Goal: Information Seeking & Learning: Learn about a topic

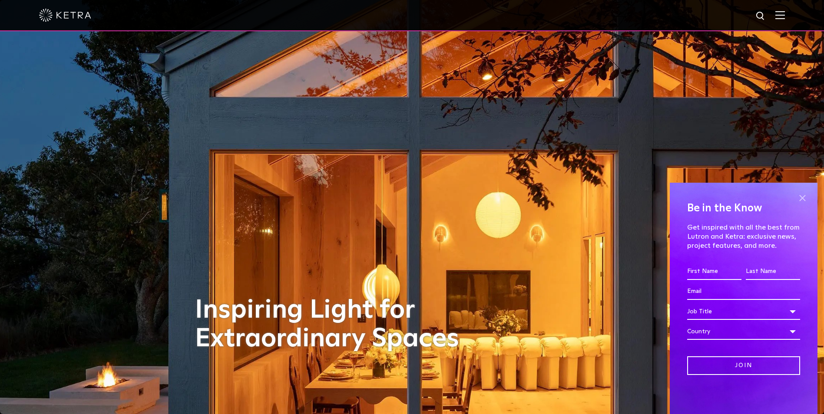
click at [800, 198] on span at bounding box center [801, 197] width 13 height 13
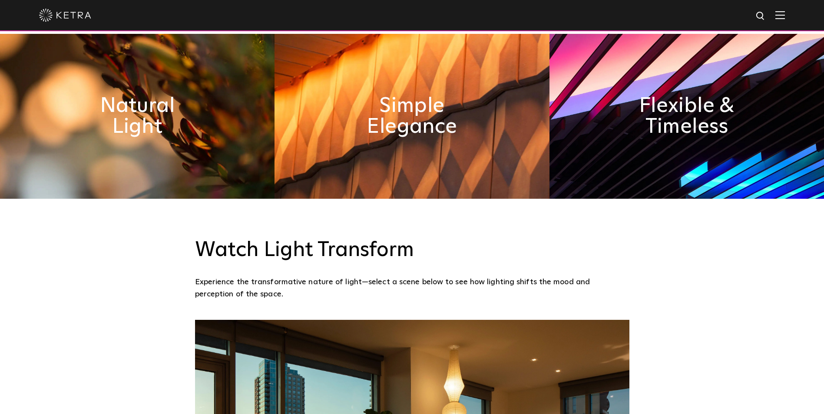
scroll to position [752, 0]
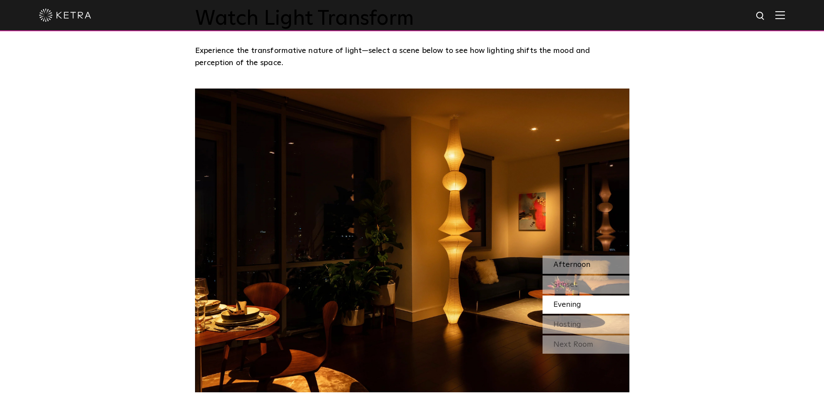
click at [564, 262] on span "Afternoon" at bounding box center [571, 265] width 37 height 8
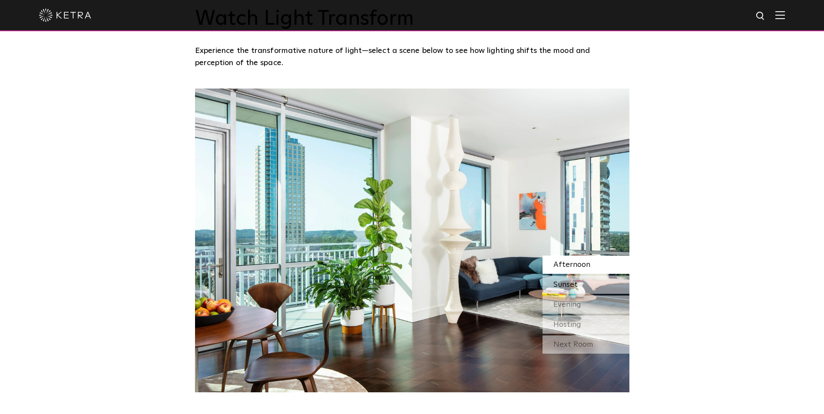
click at [573, 283] on span "Sunset" at bounding box center [565, 285] width 24 height 8
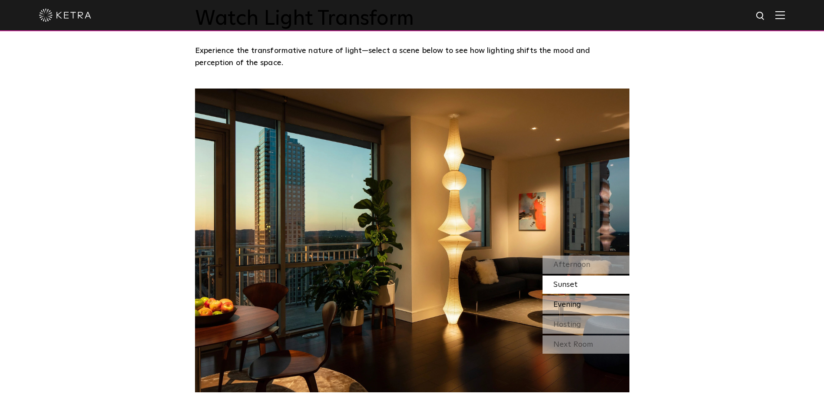
click at [576, 305] on span "Evening" at bounding box center [567, 305] width 28 height 8
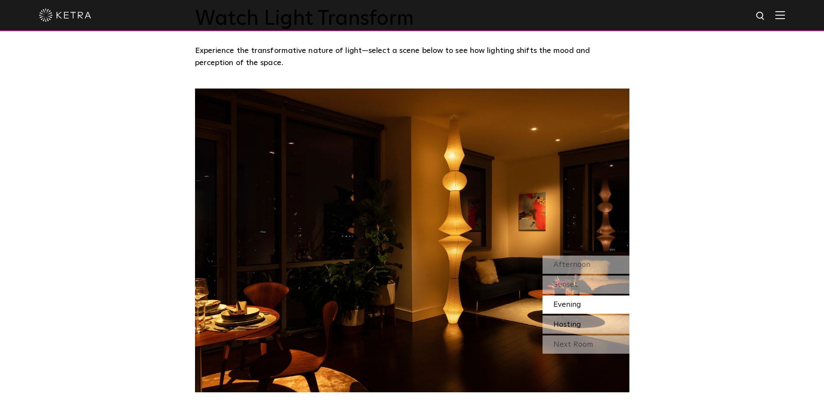
click at [581, 325] on div "Hosting" at bounding box center [585, 325] width 87 height 18
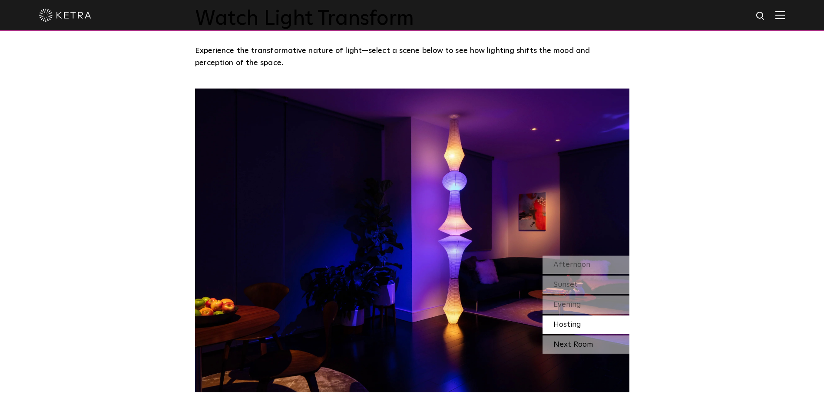
click at [584, 344] on div "Next Room" at bounding box center [585, 345] width 87 height 18
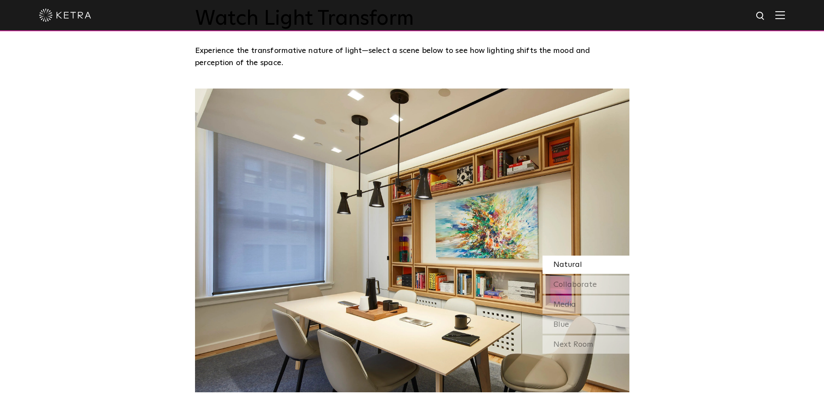
scroll to position [868, 0]
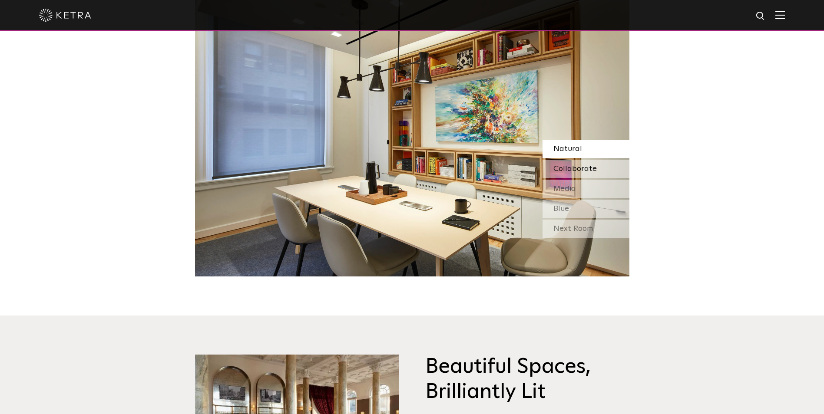
click at [582, 169] on span "Collaborate" at bounding box center [574, 169] width 43 height 8
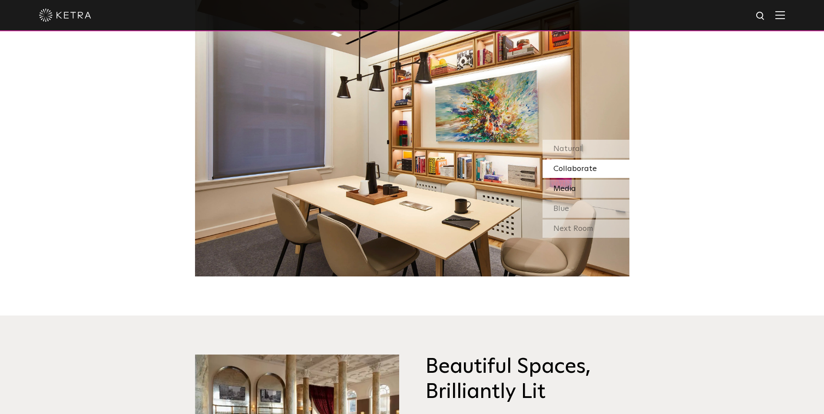
click at [579, 191] on div "Media" at bounding box center [585, 189] width 87 height 18
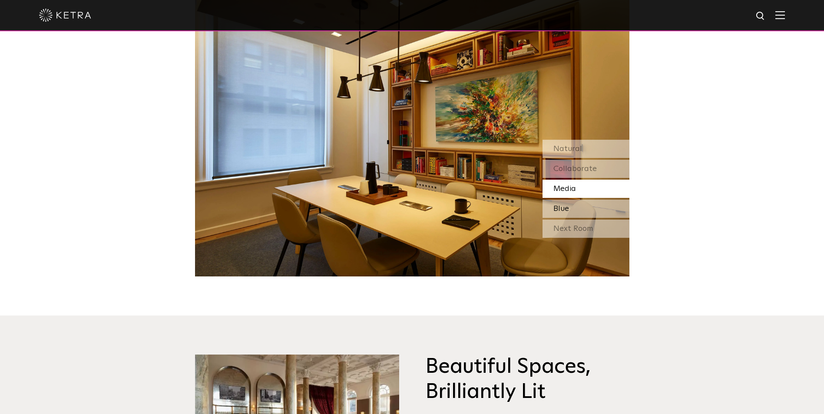
click at [580, 208] on div "Blue" at bounding box center [585, 209] width 87 height 18
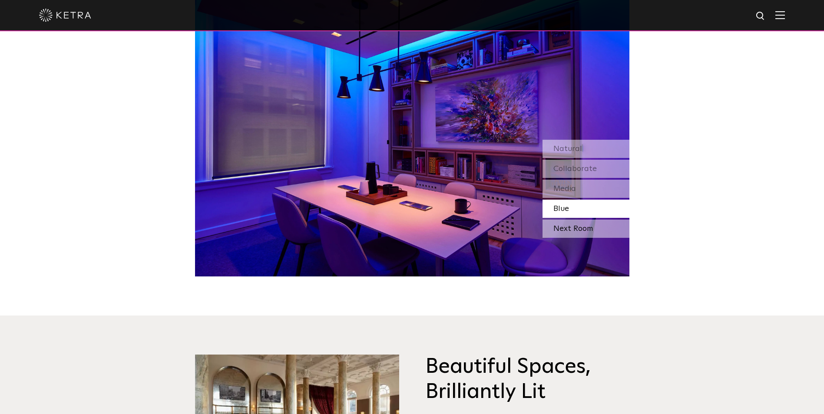
click at [585, 223] on div "Next Room" at bounding box center [585, 229] width 87 height 18
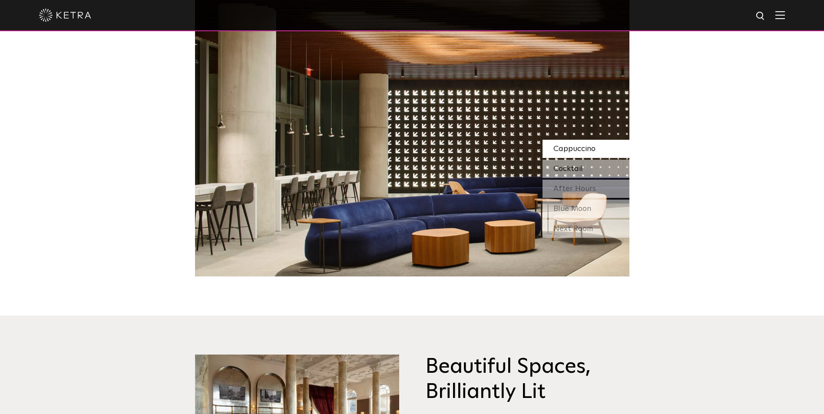
click at [570, 170] on span "Cocktail" at bounding box center [568, 169] width 30 height 8
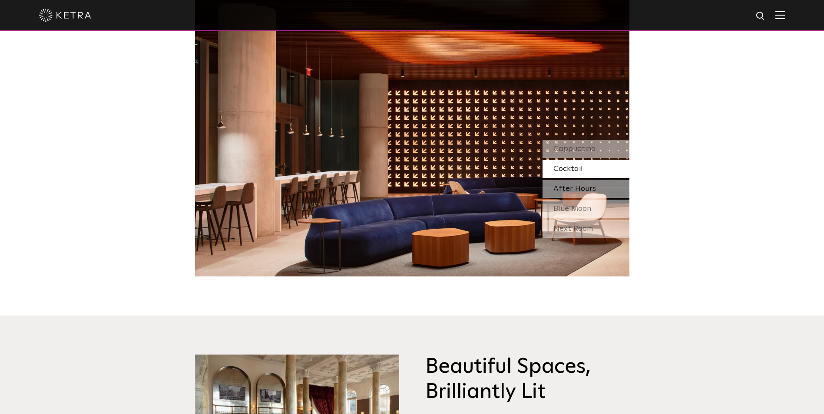
click at [567, 183] on div "After Hours" at bounding box center [585, 189] width 87 height 18
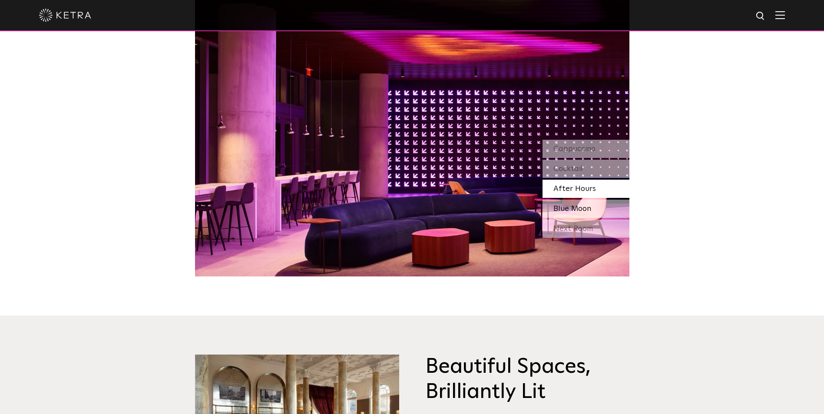
click at [566, 205] on span "Blue Moon" at bounding box center [572, 209] width 38 height 8
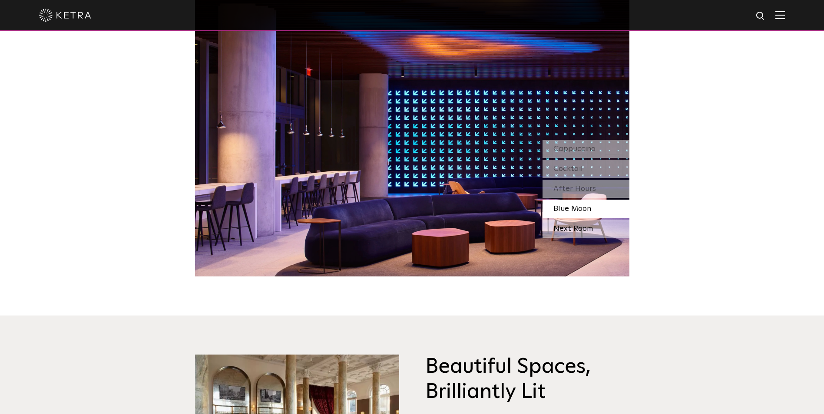
click at [567, 229] on div "Next Room" at bounding box center [585, 229] width 87 height 18
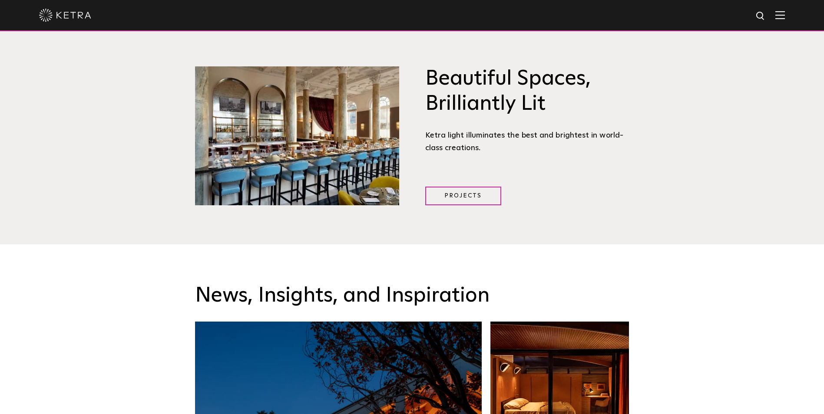
scroll to position [1216, 0]
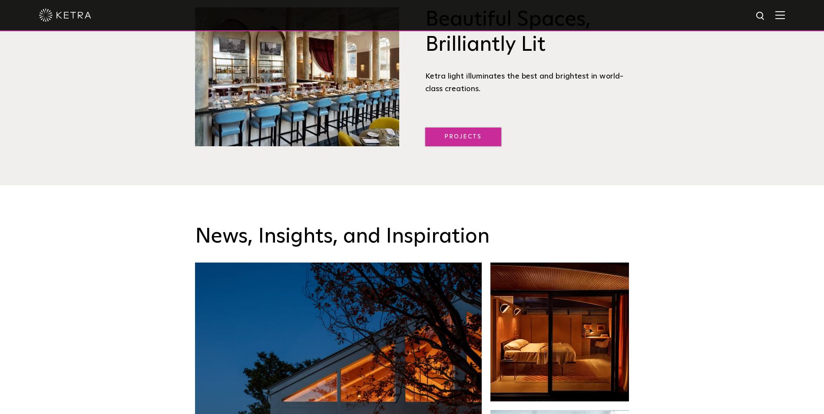
click at [468, 136] on link "Projects" at bounding box center [463, 137] width 76 height 19
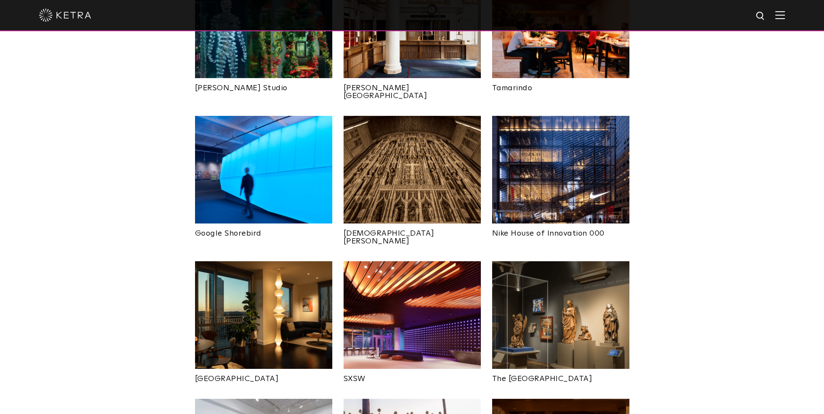
scroll to position [579, 0]
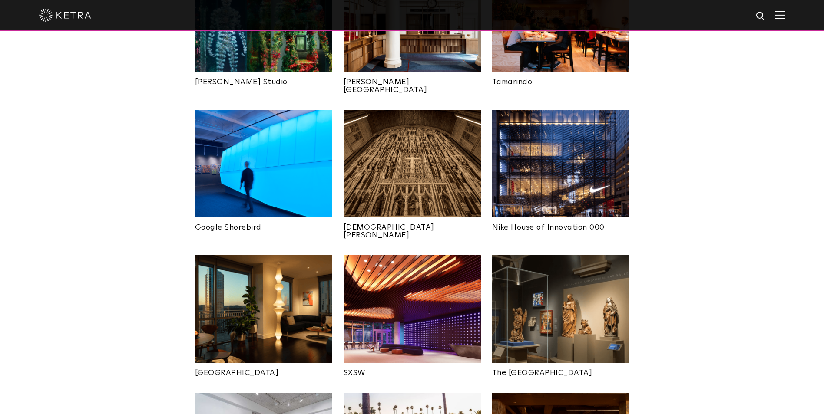
click at [272, 152] on img at bounding box center [263, 164] width 137 height 108
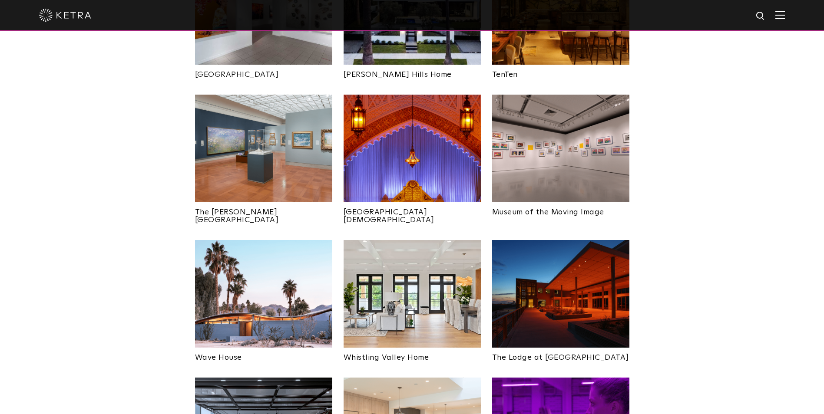
scroll to position [1100, 0]
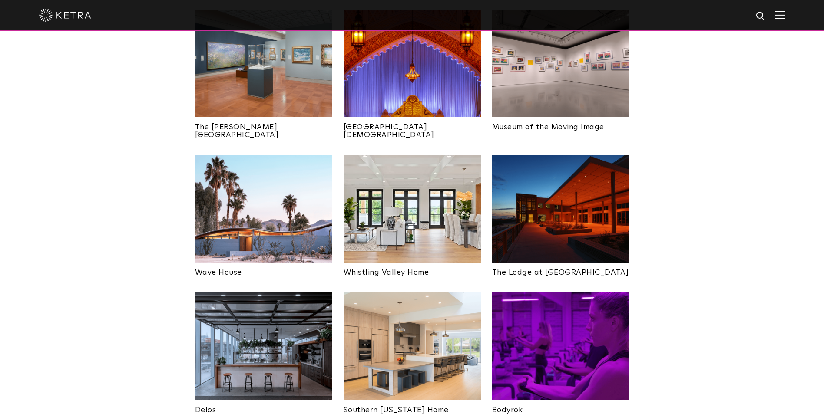
click at [541, 166] on img at bounding box center [560, 209] width 137 height 108
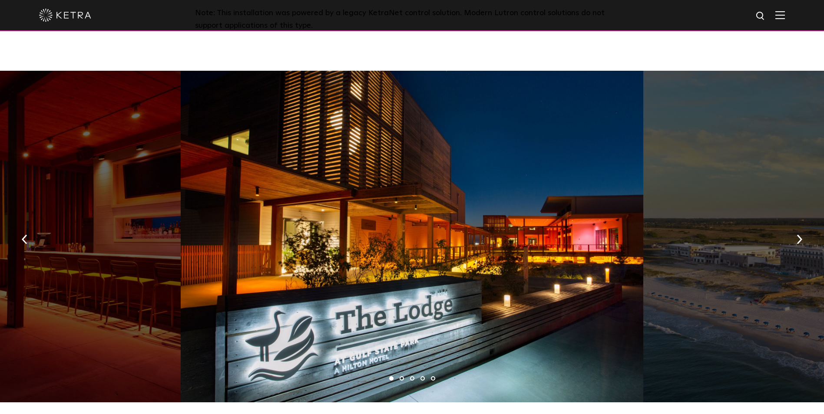
scroll to position [463, 0]
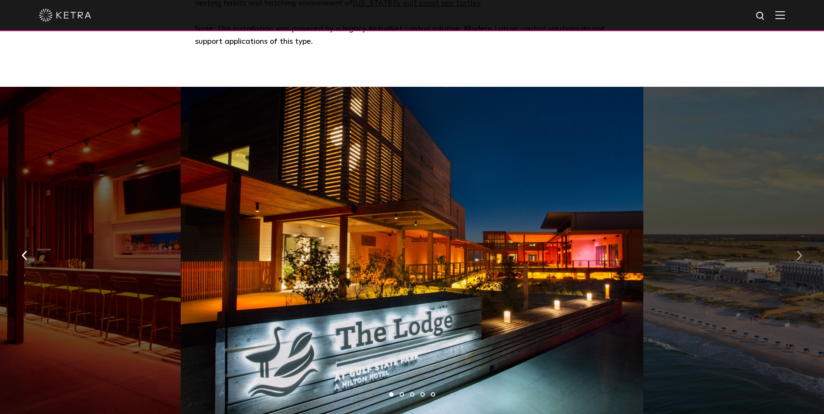
click at [802, 247] on button "button" at bounding box center [799, 255] width 19 height 30
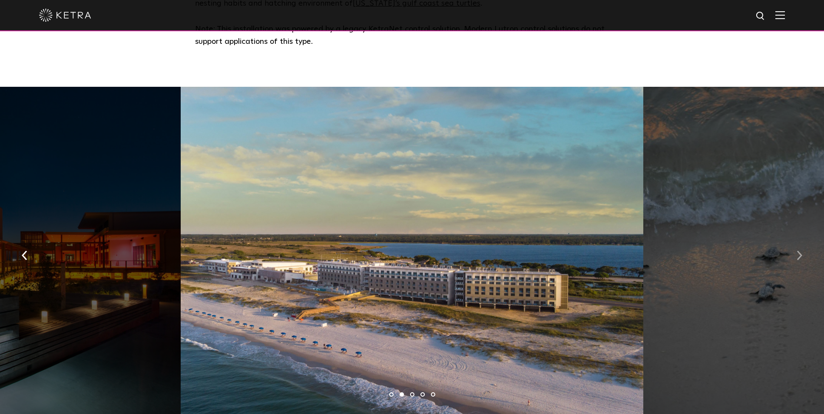
click at [802, 247] on button "button" at bounding box center [799, 255] width 19 height 30
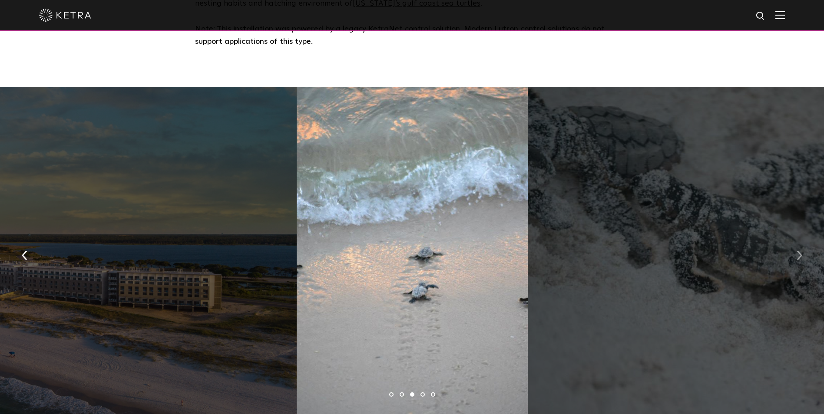
click at [802, 247] on button "button" at bounding box center [799, 255] width 19 height 30
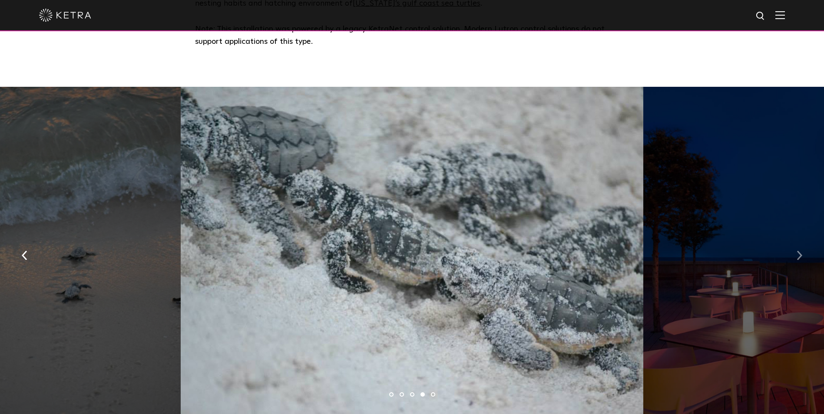
click at [802, 247] on button "button" at bounding box center [799, 255] width 19 height 30
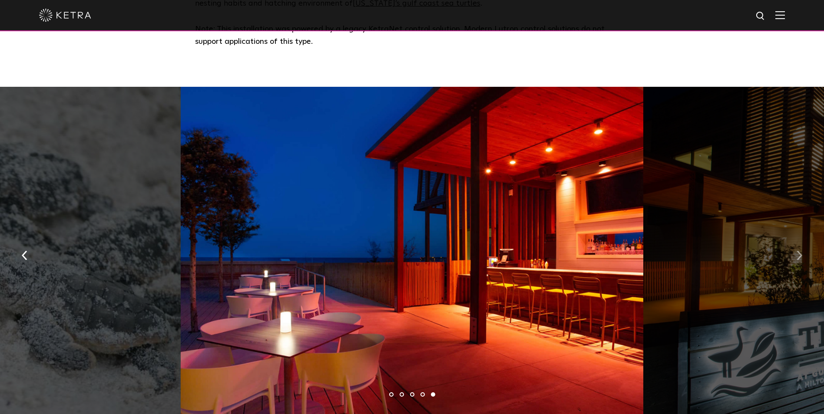
click at [802, 247] on button "button" at bounding box center [799, 255] width 19 height 30
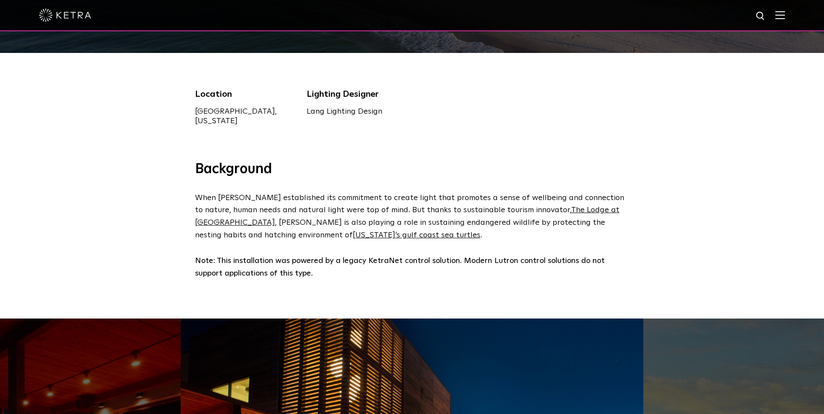
scroll to position [0, 0]
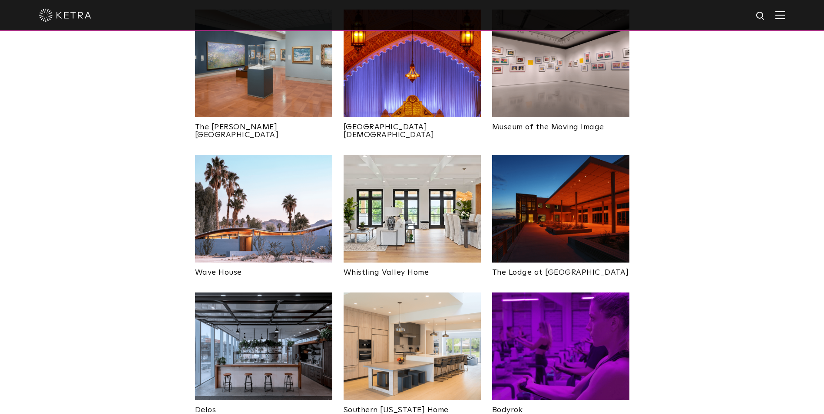
scroll to position [1157, 0]
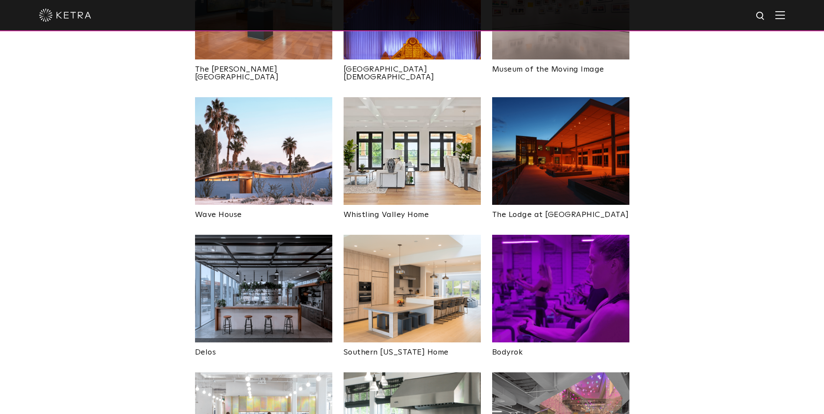
click at [402, 235] on img at bounding box center [411, 289] width 137 height 108
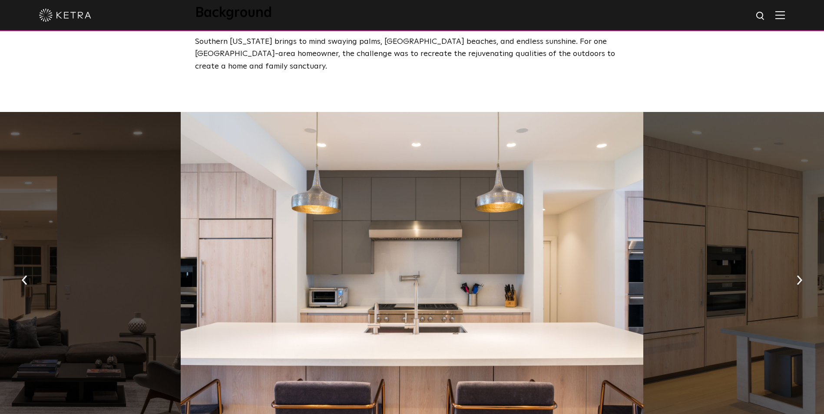
scroll to position [405, 0]
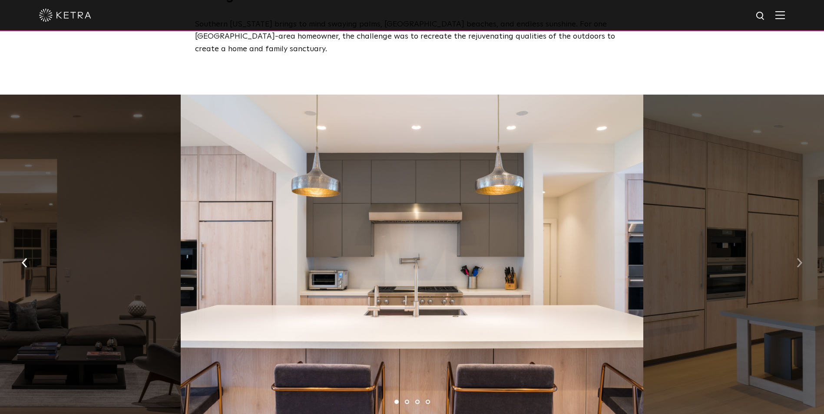
click at [797, 258] on img "button" at bounding box center [799, 263] width 6 height 10
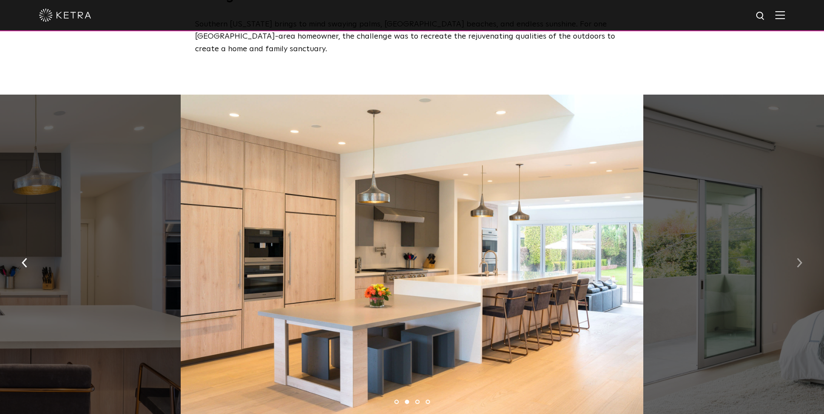
click at [797, 258] on img "button" at bounding box center [799, 263] width 6 height 10
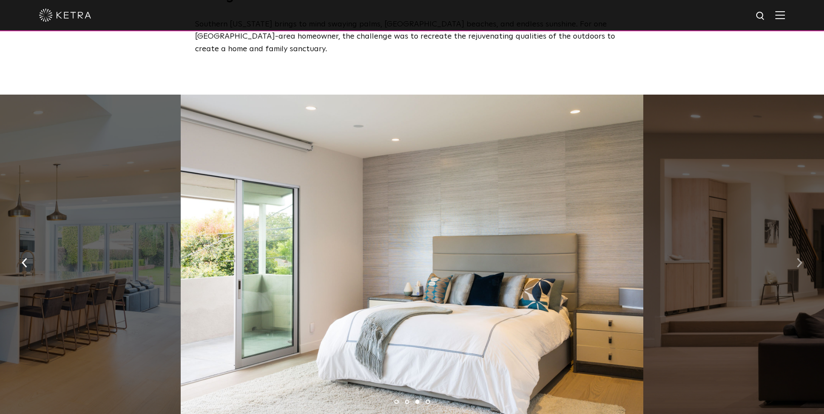
click at [797, 258] on img "button" at bounding box center [799, 263] width 6 height 10
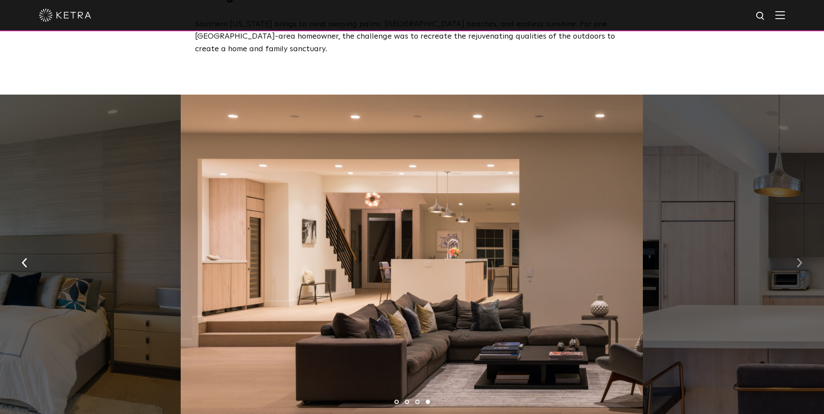
click at [797, 258] on img "button" at bounding box center [799, 263] width 6 height 10
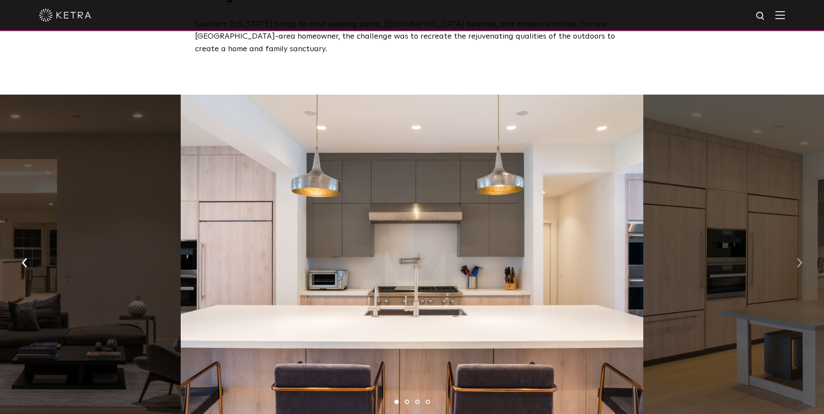
click at [797, 258] on img "button" at bounding box center [799, 263] width 6 height 10
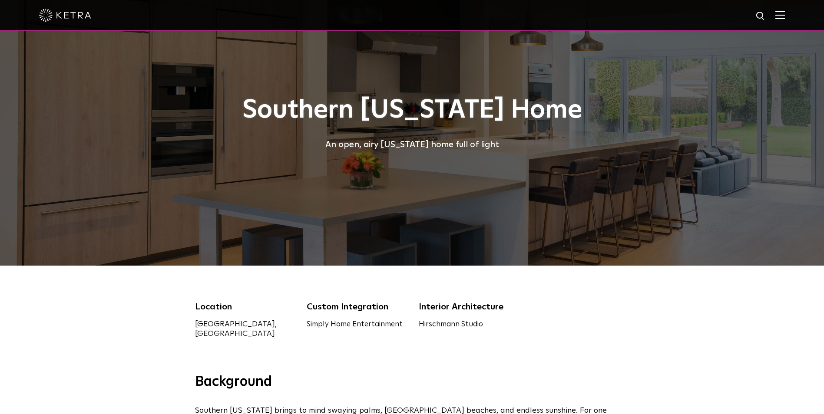
scroll to position [0, 0]
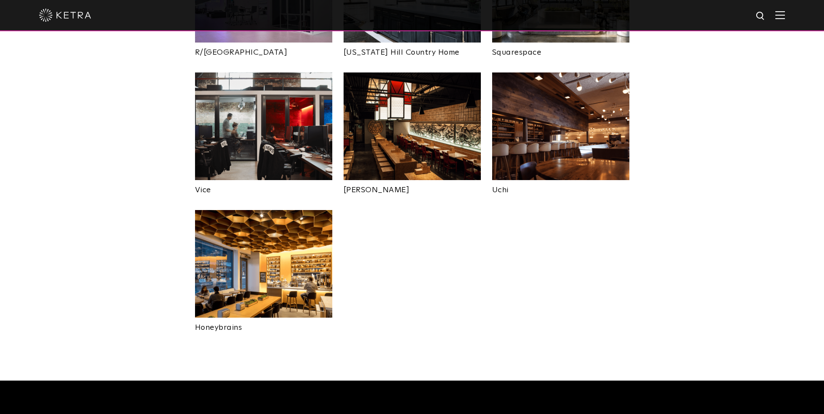
scroll to position [1794, 0]
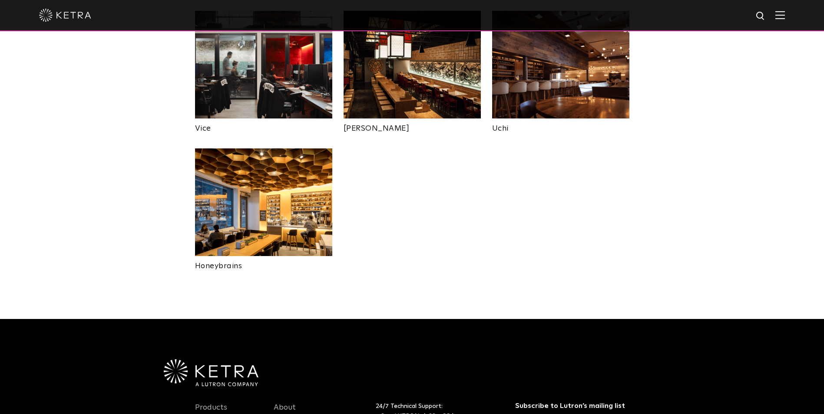
click at [270, 173] on img at bounding box center [263, 202] width 137 height 108
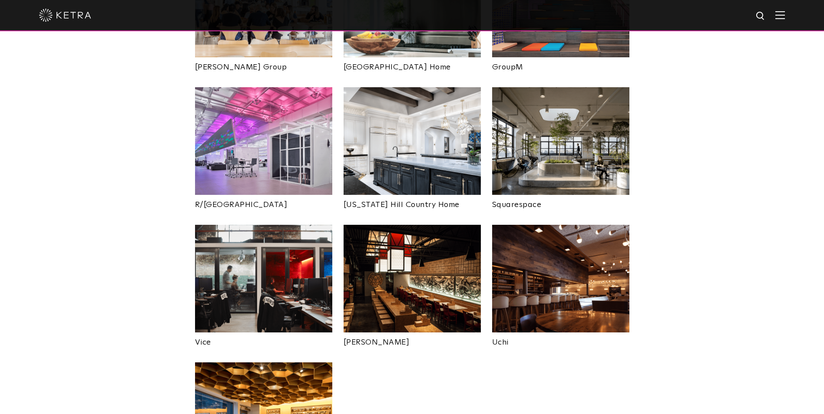
scroll to position [1505, 0]
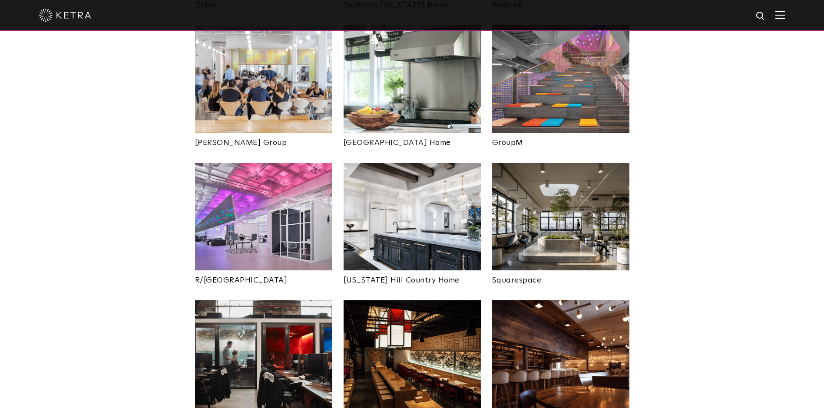
click at [239, 187] on img at bounding box center [263, 217] width 137 height 108
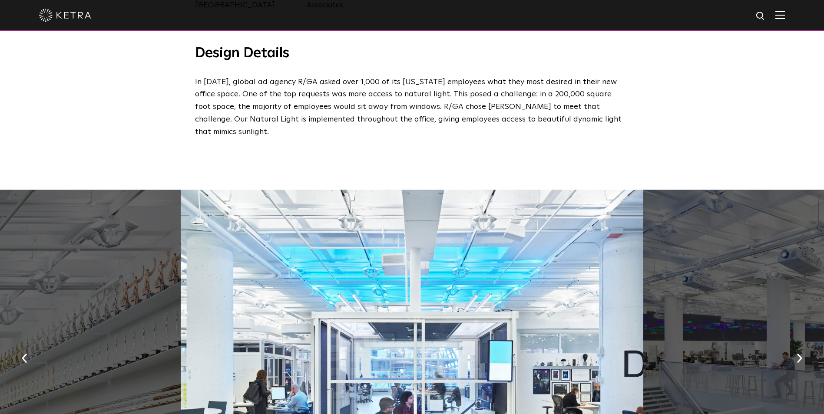
scroll to position [521, 0]
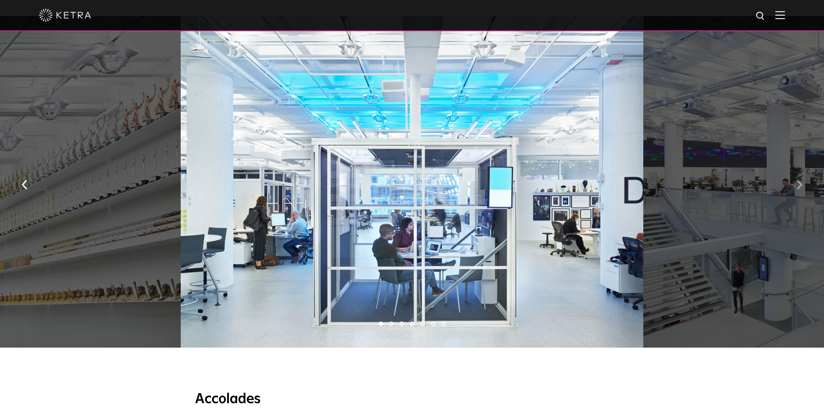
click at [801, 180] on img "button" at bounding box center [799, 185] width 6 height 10
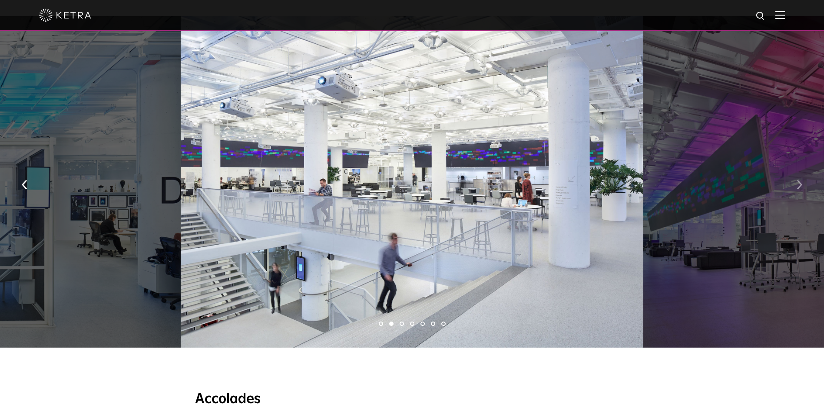
scroll to position [463, 0]
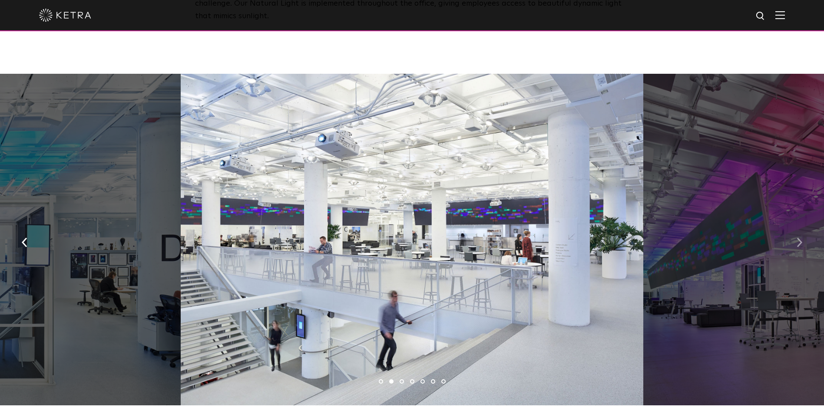
click at [801, 227] on button "button" at bounding box center [799, 242] width 19 height 30
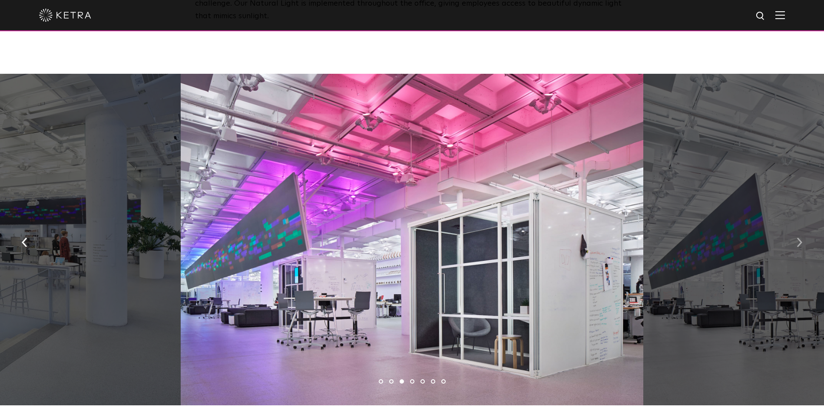
click at [801, 227] on button "button" at bounding box center [799, 242] width 19 height 30
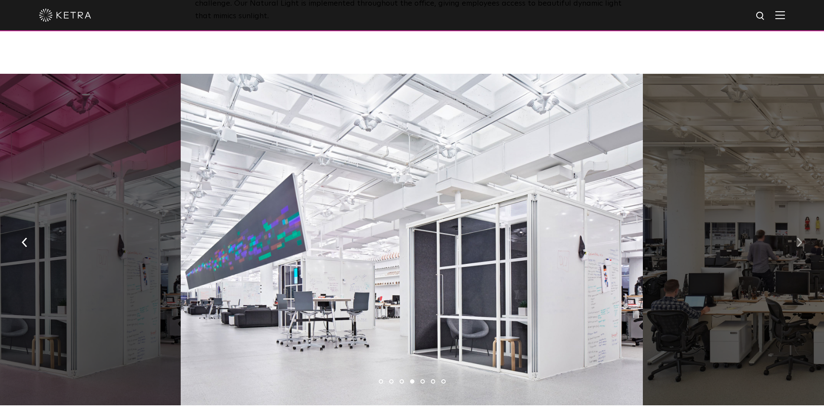
click at [801, 227] on button "button" at bounding box center [799, 242] width 19 height 30
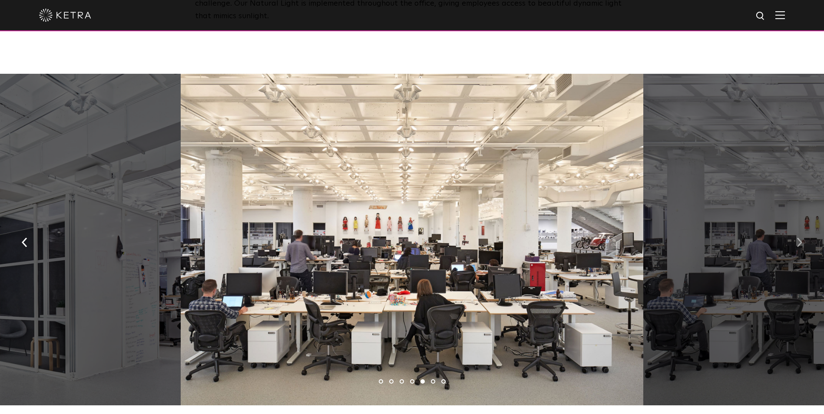
click at [801, 227] on button "button" at bounding box center [799, 242] width 19 height 30
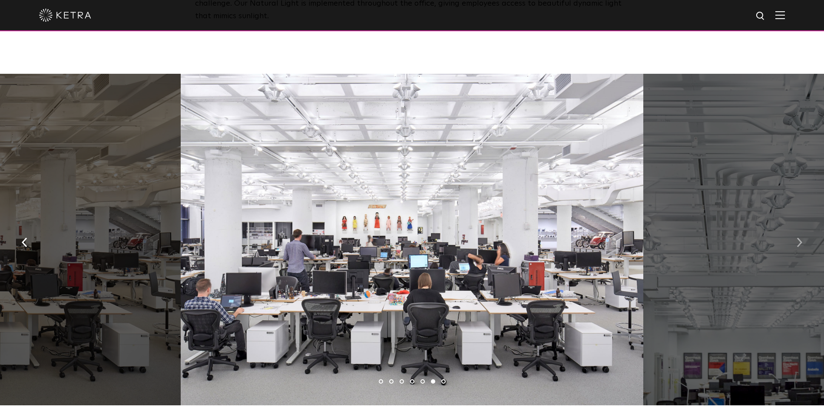
click at [801, 227] on button "button" at bounding box center [799, 242] width 19 height 30
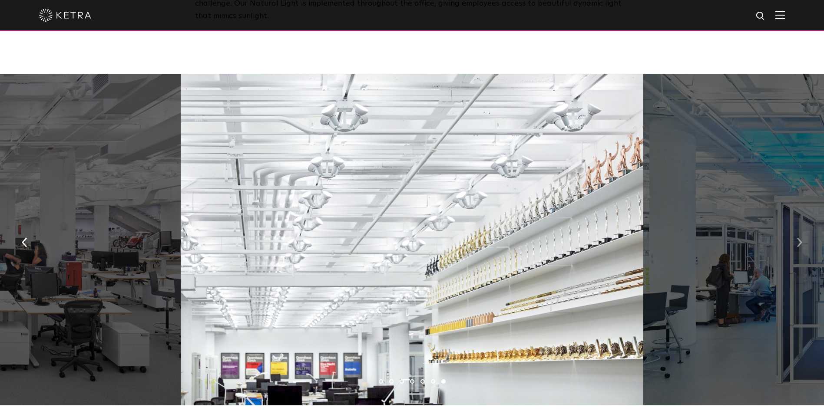
click at [801, 227] on button "button" at bounding box center [799, 242] width 19 height 30
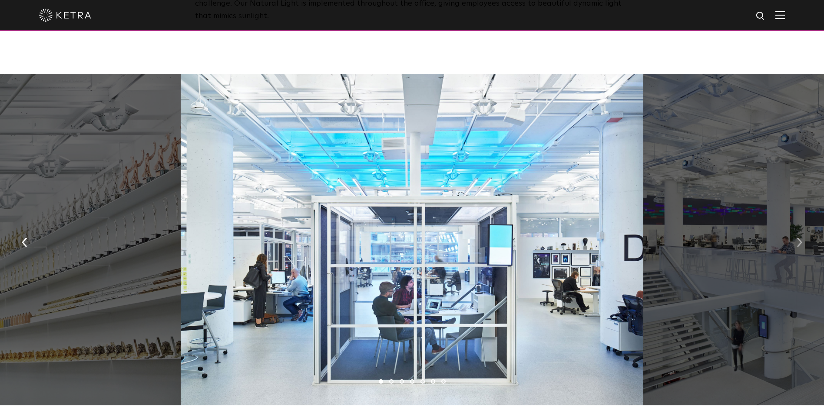
click at [801, 227] on button "button" at bounding box center [799, 242] width 19 height 30
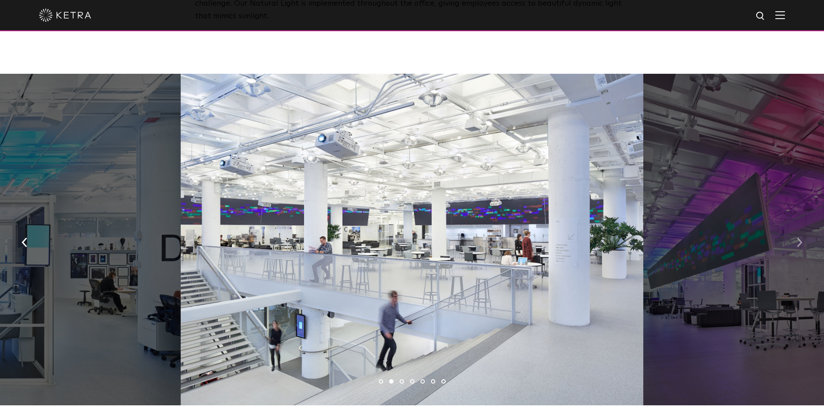
click at [801, 227] on button "button" at bounding box center [799, 242] width 19 height 30
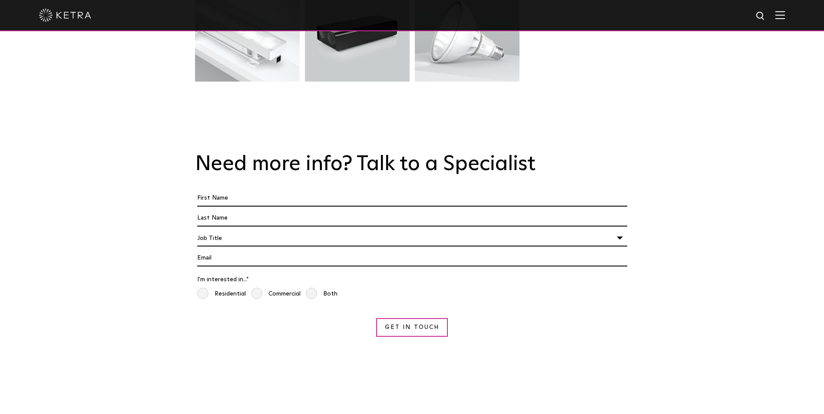
scroll to position [1563, 0]
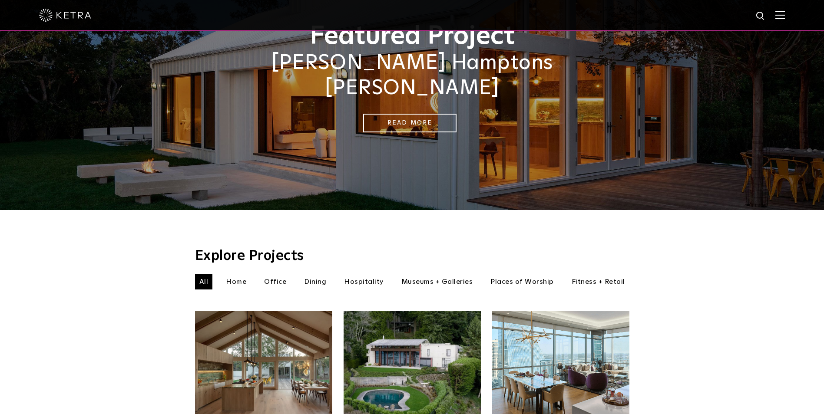
scroll to position [116, 0]
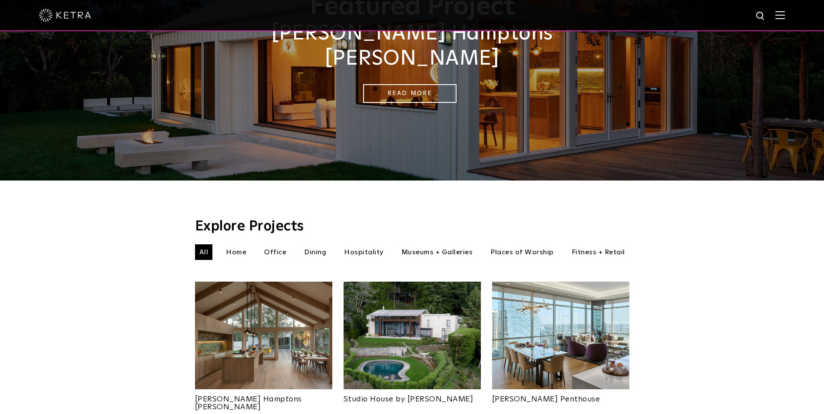
drag, startPoint x: 236, startPoint y: 241, endPoint x: 246, endPoint y: 241, distance: 10.4
click at [236, 244] on li "Home" at bounding box center [235, 252] width 29 height 16
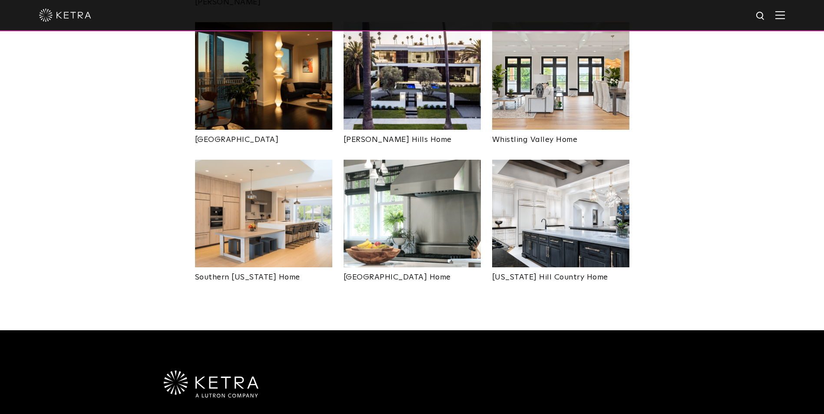
scroll to position [405, 0]
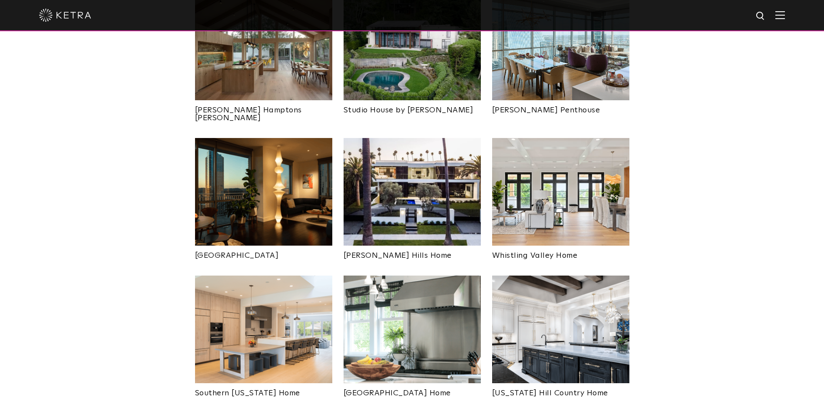
click at [417, 170] on img at bounding box center [411, 192] width 137 height 108
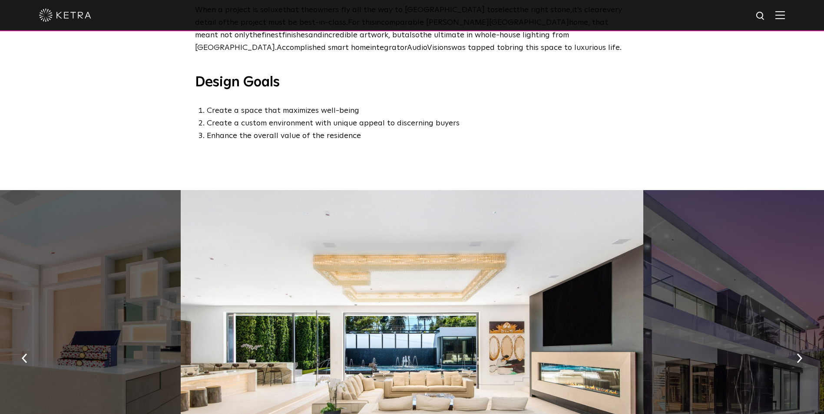
scroll to position [521, 0]
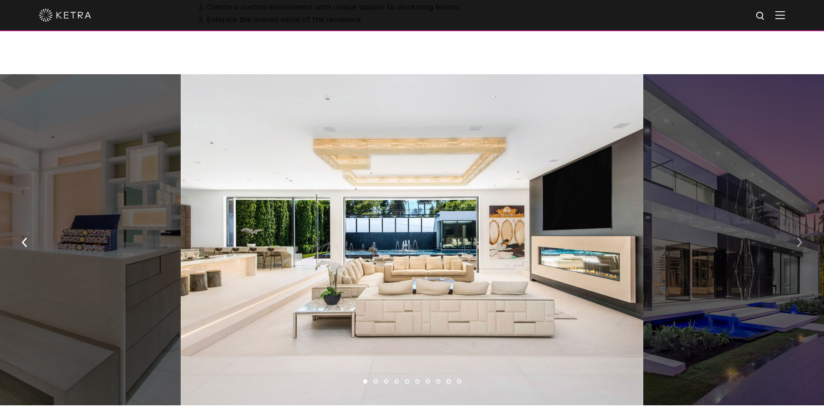
click at [803, 247] on button "button" at bounding box center [799, 242] width 19 height 30
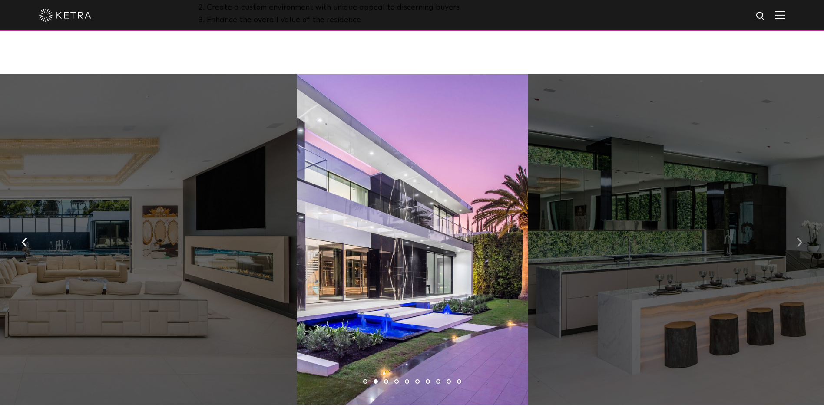
click at [803, 247] on button "button" at bounding box center [799, 242] width 19 height 30
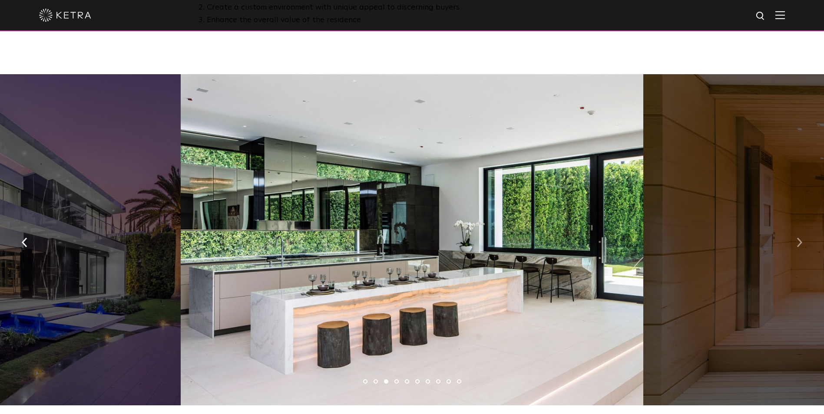
click at [803, 247] on button "button" at bounding box center [799, 242] width 19 height 30
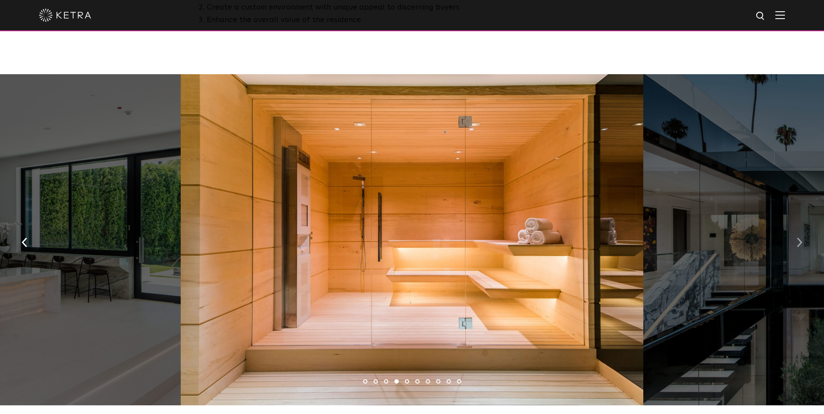
click at [803, 247] on button "button" at bounding box center [799, 242] width 19 height 30
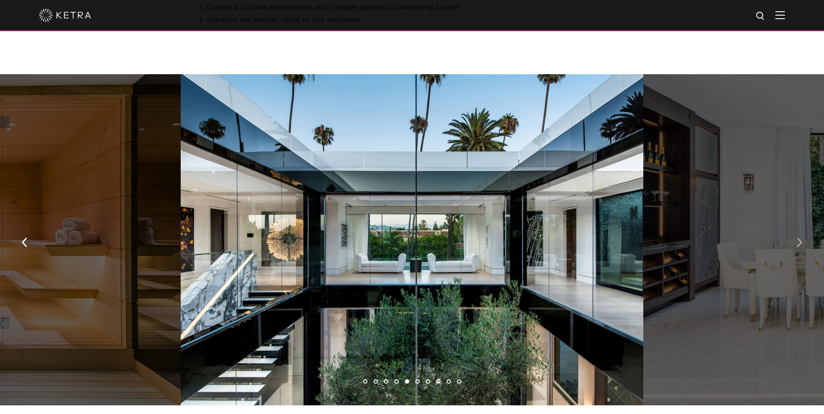
click at [803, 247] on button "button" at bounding box center [799, 242] width 19 height 30
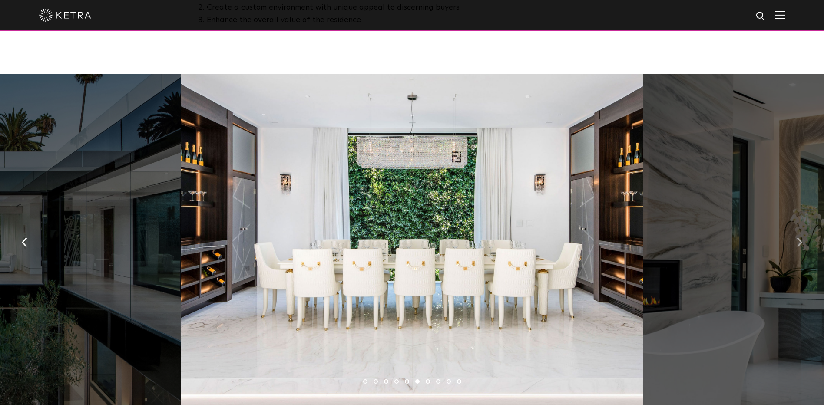
click at [803, 247] on button "button" at bounding box center [799, 242] width 19 height 30
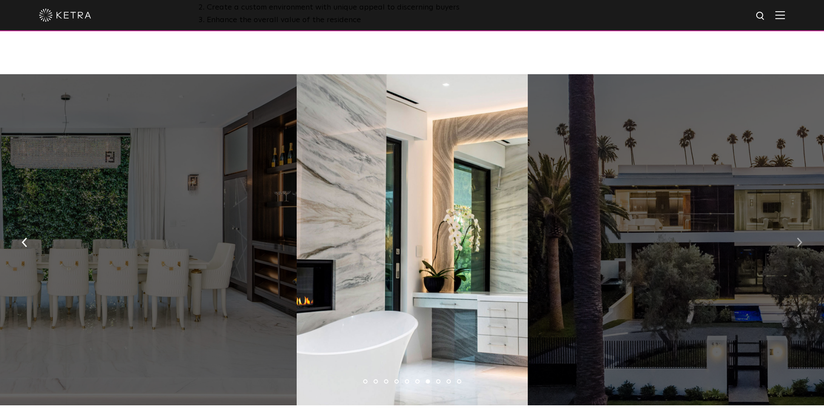
click at [803, 247] on button "button" at bounding box center [799, 242] width 19 height 30
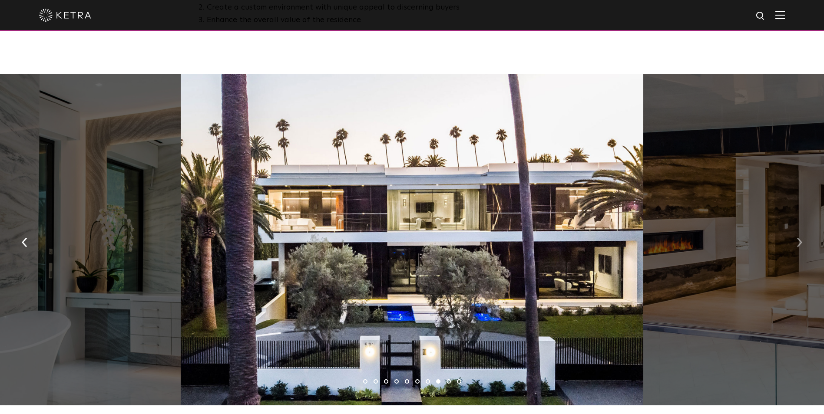
click at [803, 247] on button "button" at bounding box center [799, 242] width 19 height 30
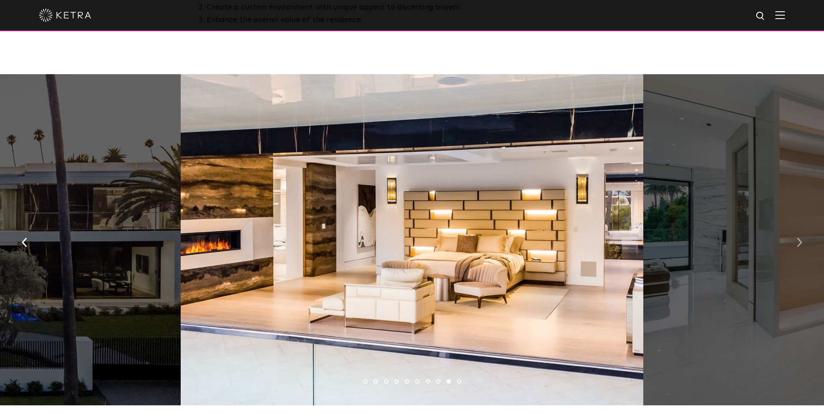
click at [803, 247] on button "button" at bounding box center [799, 242] width 19 height 30
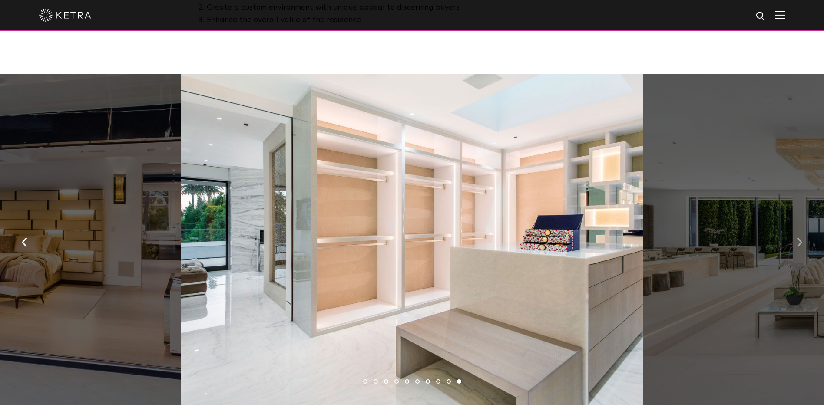
click at [803, 247] on button "button" at bounding box center [799, 242] width 19 height 30
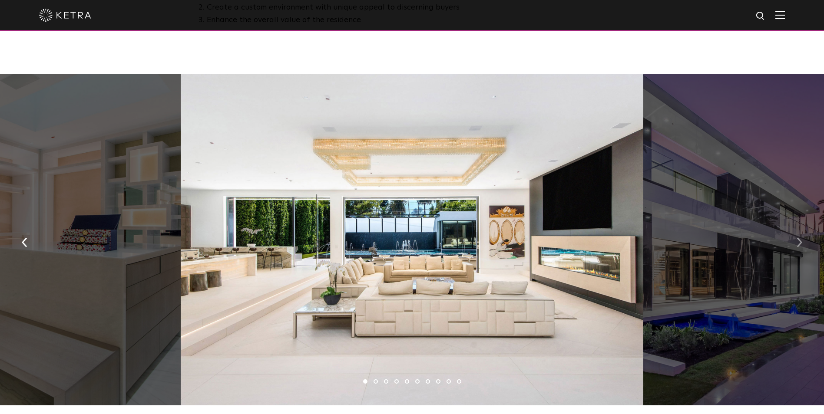
click at [803, 247] on button "button" at bounding box center [799, 242] width 19 height 30
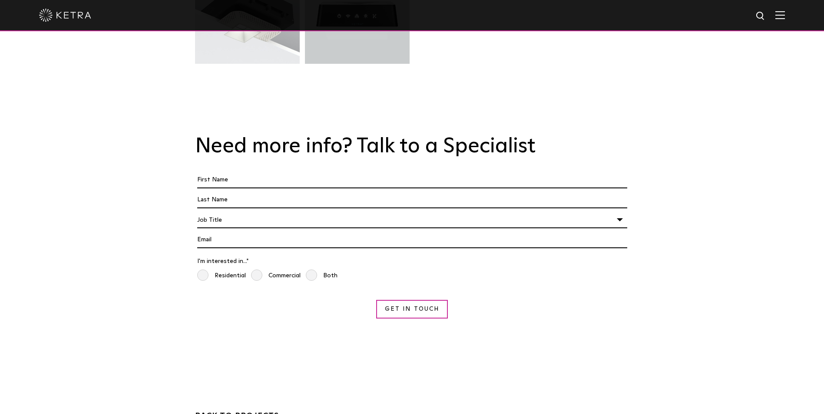
scroll to position [2603, 0]
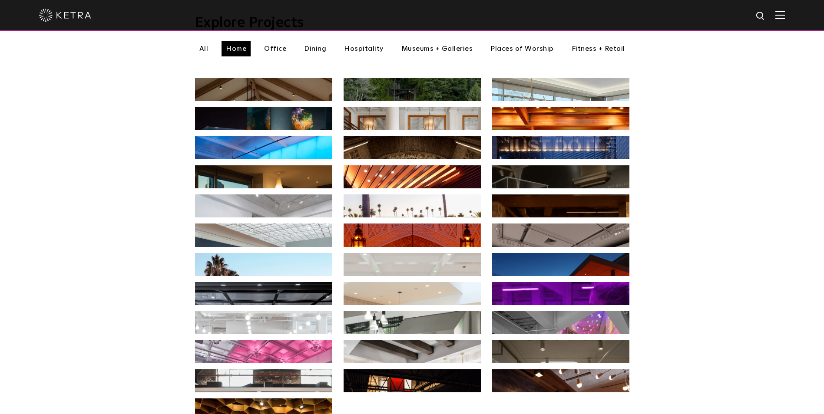
scroll to position [362, 0]
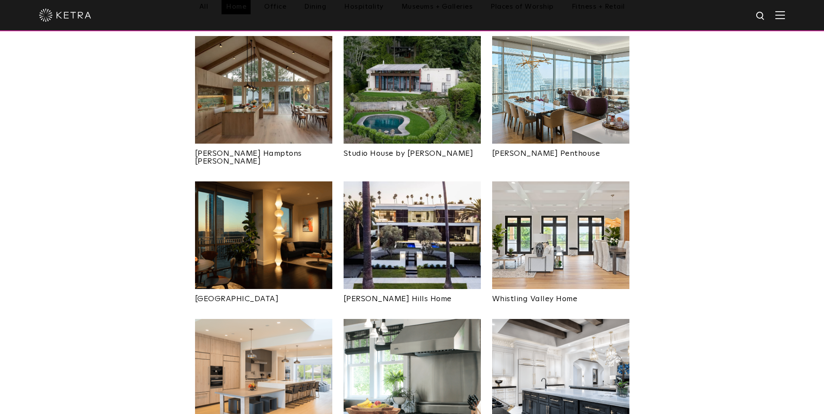
click at [573, 205] on img at bounding box center [560, 235] width 137 height 108
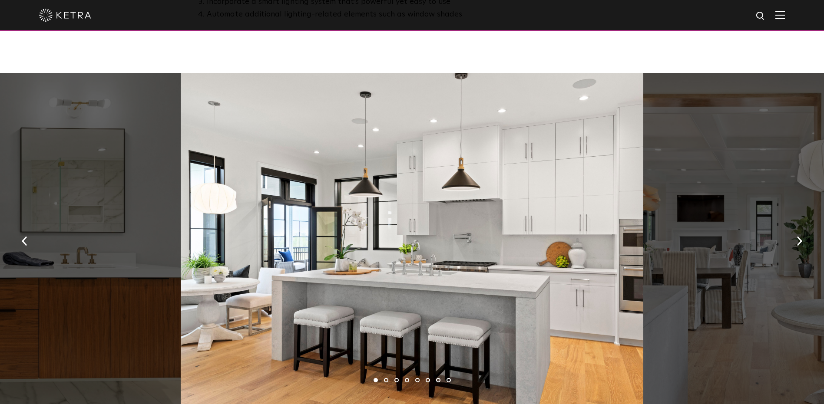
scroll to position [637, 0]
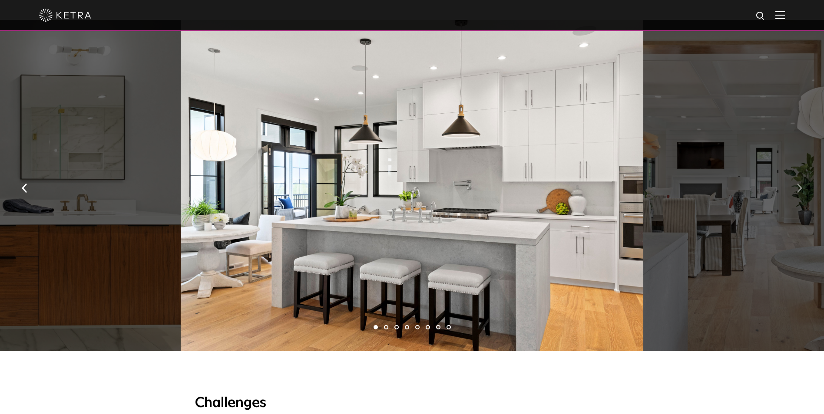
click at [795, 199] on button "button" at bounding box center [799, 188] width 19 height 30
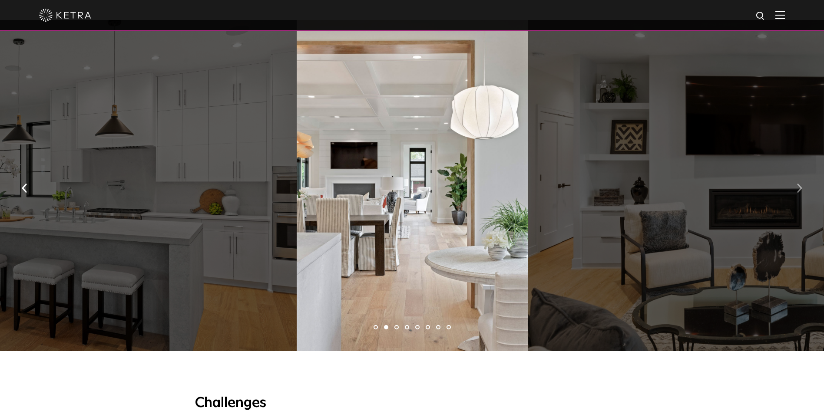
click at [794, 198] on button "button" at bounding box center [799, 188] width 19 height 30
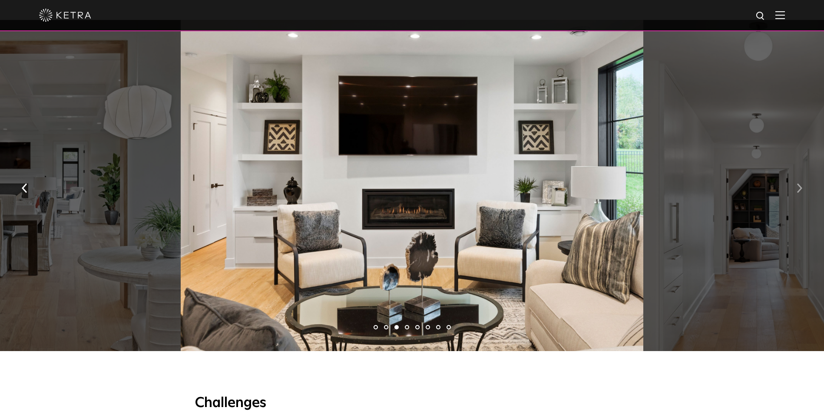
click at [794, 198] on button "button" at bounding box center [799, 188] width 19 height 30
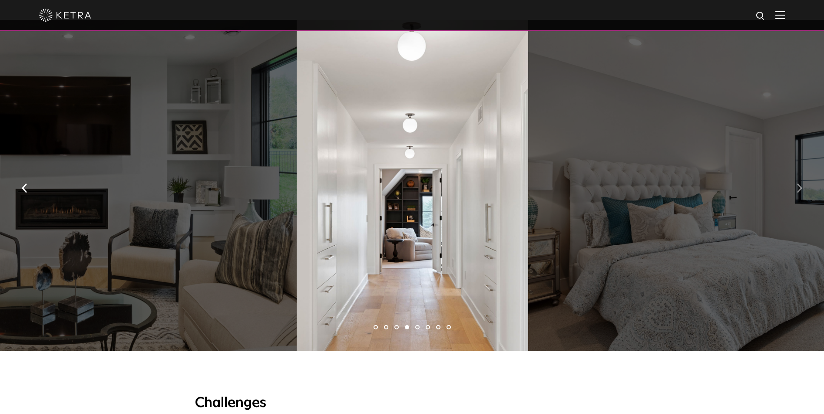
click at [794, 198] on button "button" at bounding box center [799, 188] width 19 height 30
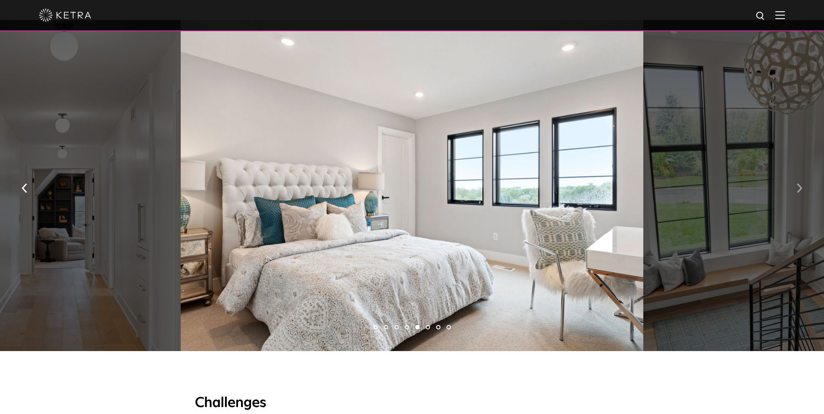
click at [794, 198] on button "button" at bounding box center [799, 188] width 19 height 30
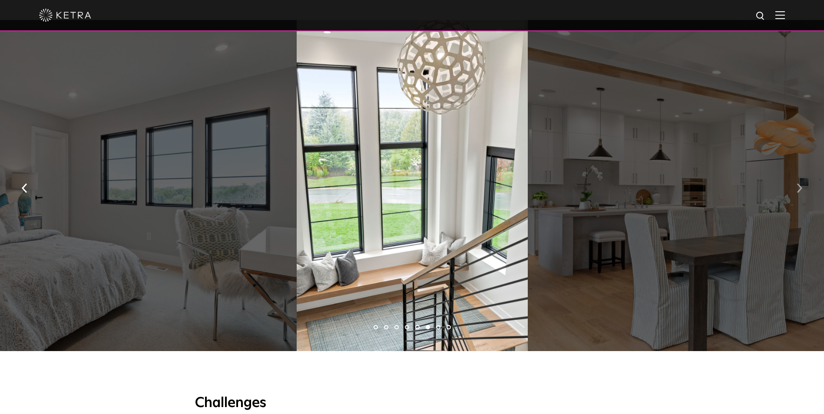
click at [794, 198] on button "button" at bounding box center [799, 188] width 19 height 30
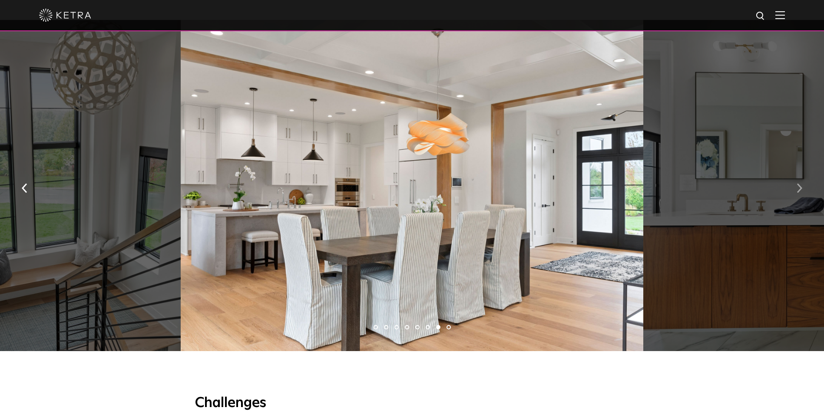
click at [794, 198] on button "button" at bounding box center [799, 188] width 19 height 30
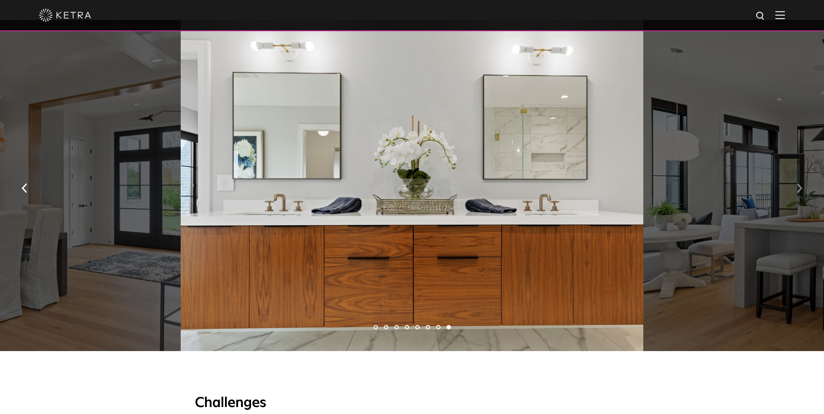
click at [794, 198] on button "button" at bounding box center [799, 188] width 19 height 30
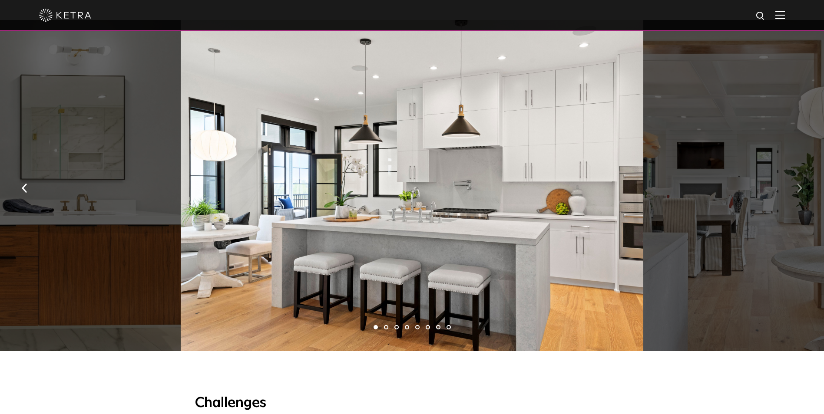
click at [794, 198] on button "button" at bounding box center [799, 188] width 19 height 30
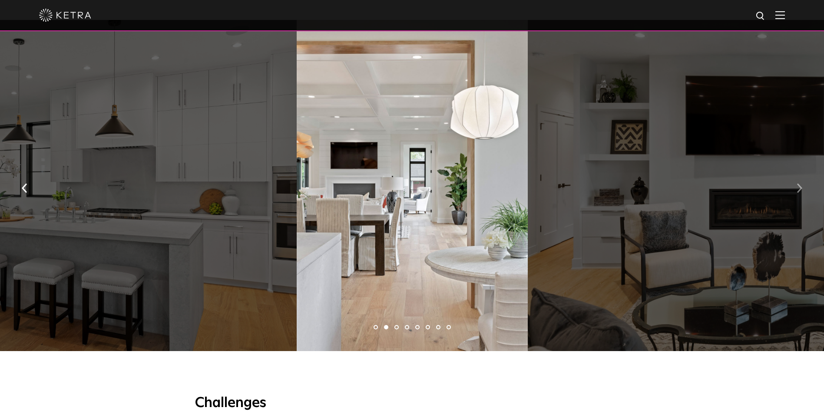
click at [794, 198] on button "button" at bounding box center [799, 188] width 19 height 30
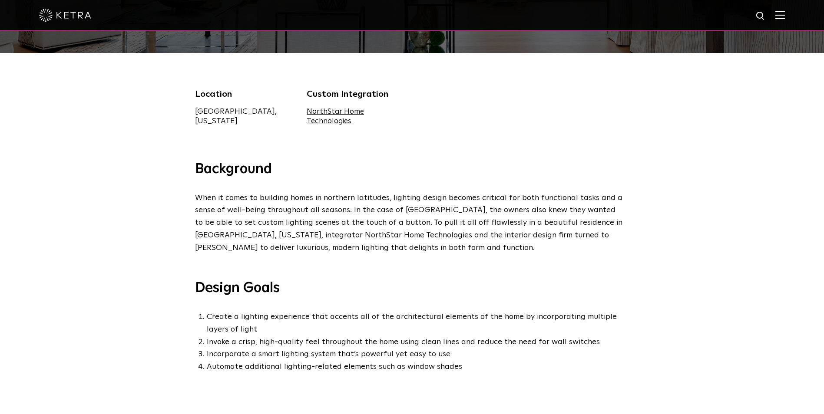
scroll to position [0, 0]
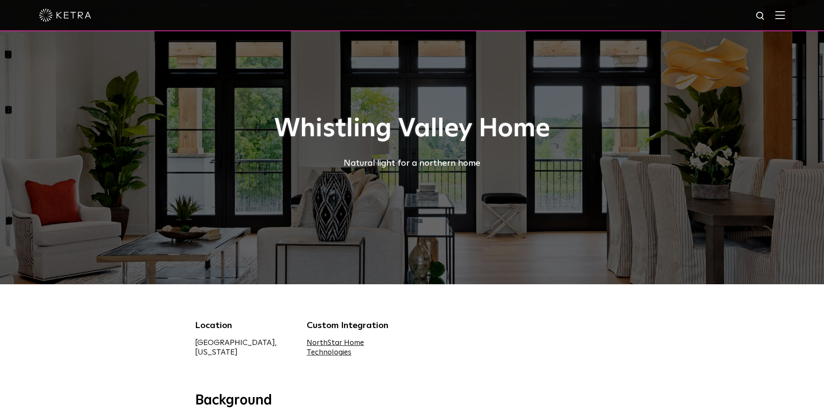
click at [316, 349] on link "NorthStar Home Technologies" at bounding box center [334, 347] width 57 height 17
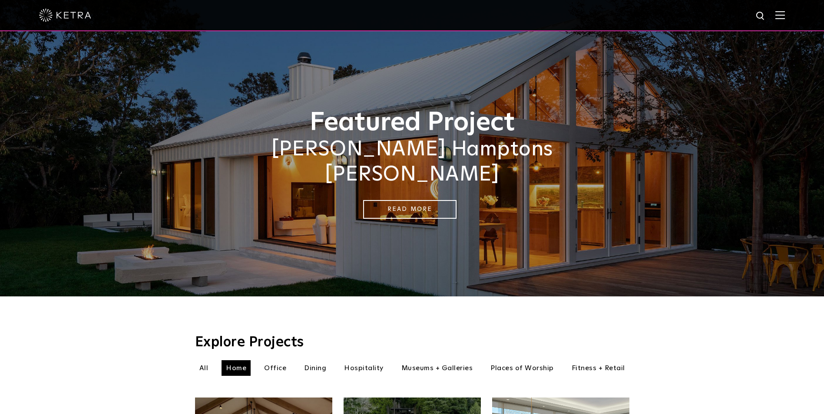
click at [784, 16] on img at bounding box center [780, 15] width 10 height 8
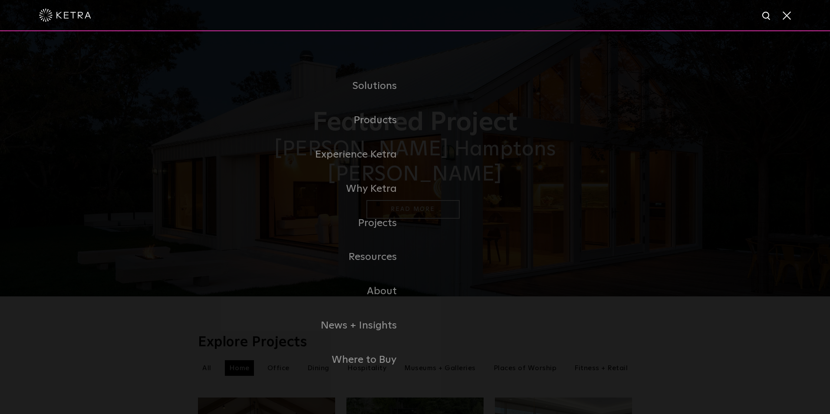
click at [790, 17] on span at bounding box center [786, 15] width 10 height 9
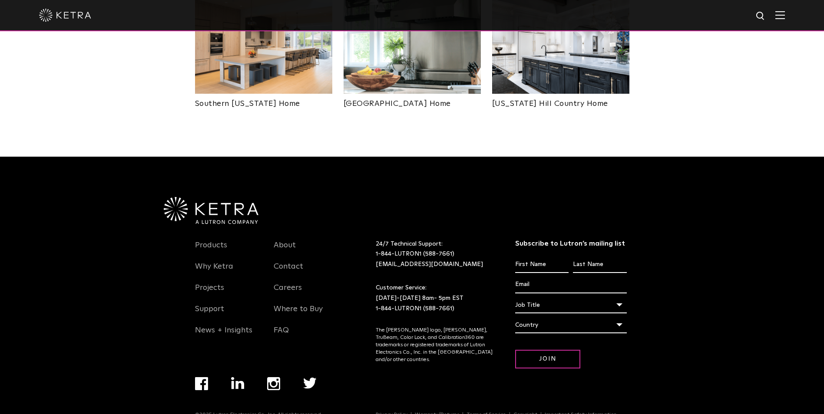
scroll to position [697, 0]
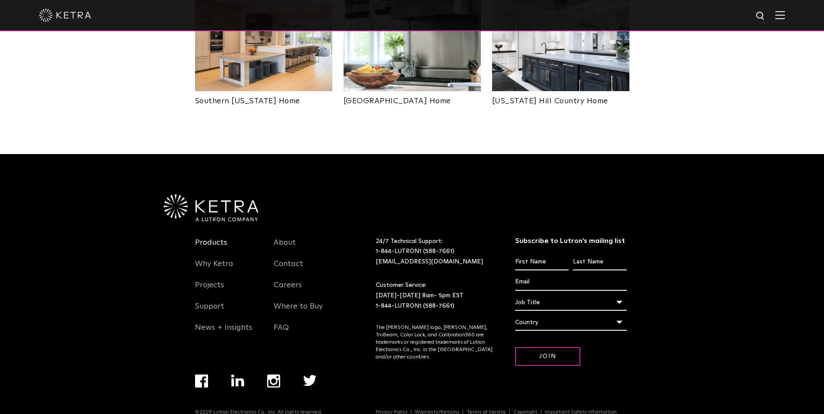
click at [214, 238] on link "Products" at bounding box center [211, 248] width 32 height 20
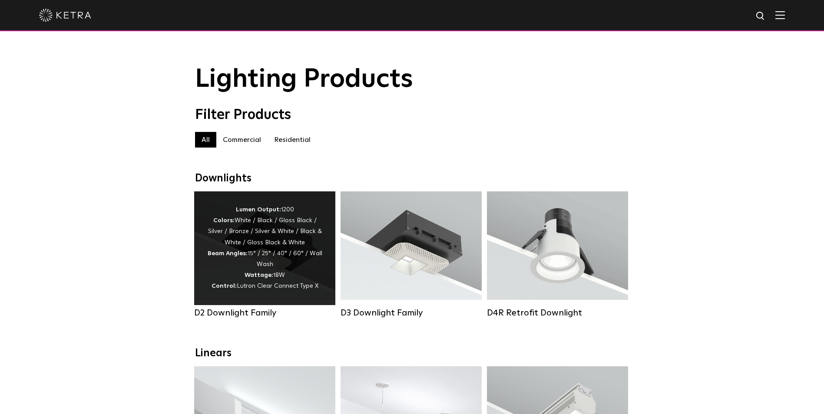
click at [261, 241] on div "Lumen Output: 1200 Colors: White / Black / Gloss Black / Silver / Bronze / Silv…" at bounding box center [264, 248] width 115 height 88
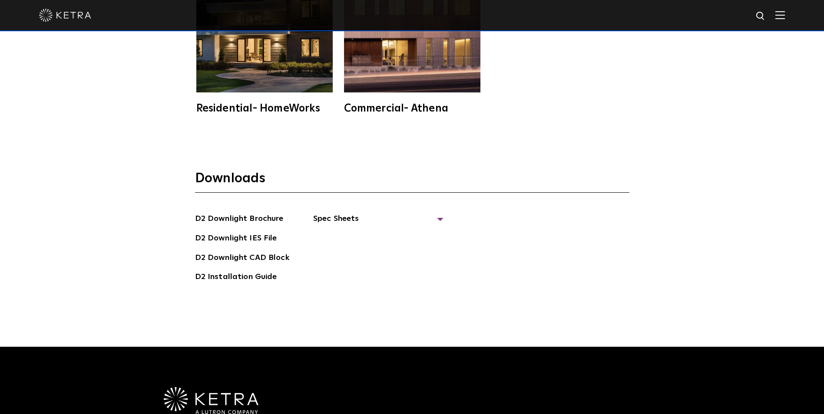
scroll to position [2373, 0]
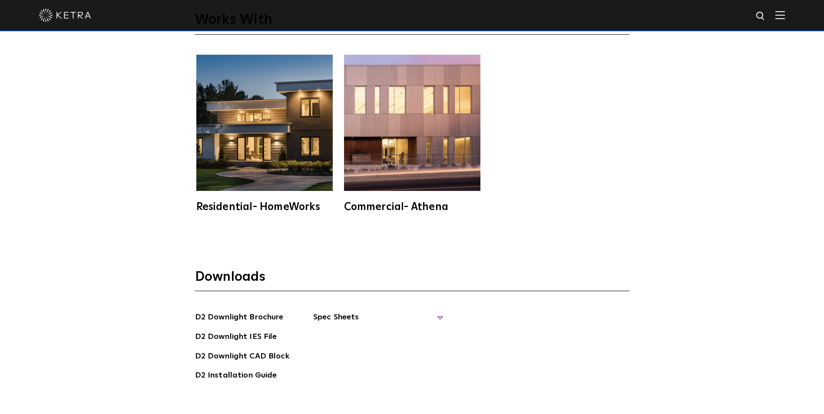
click at [433, 316] on span "Spec Sheets" at bounding box center [378, 320] width 130 height 19
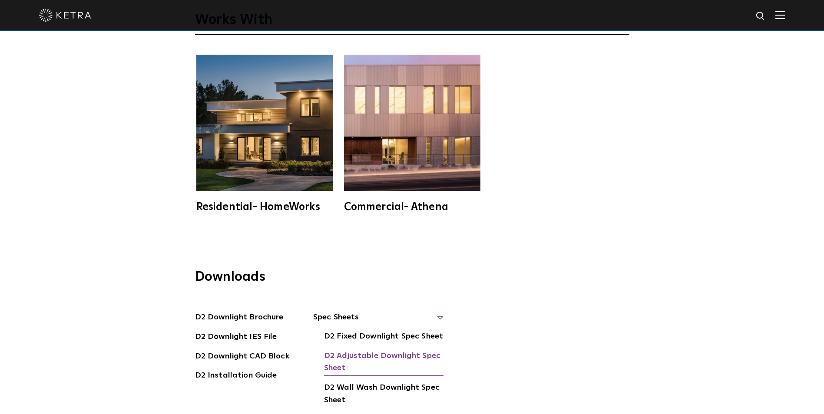
click at [415, 353] on link "D2 Adjustable Downlight Spec Sheet" at bounding box center [383, 363] width 119 height 26
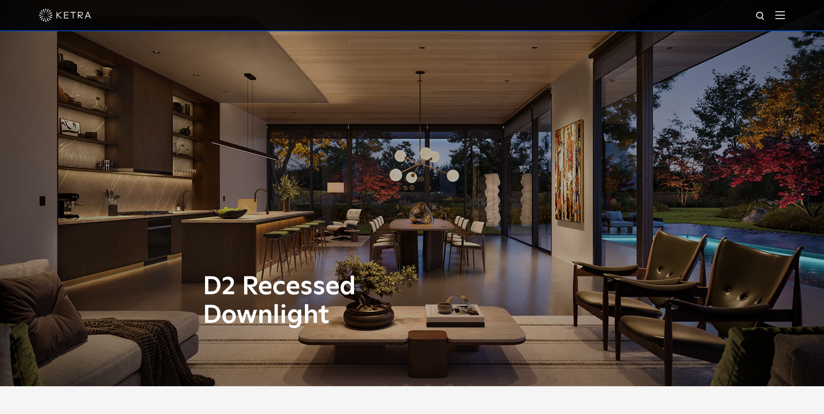
scroll to position [0, 0]
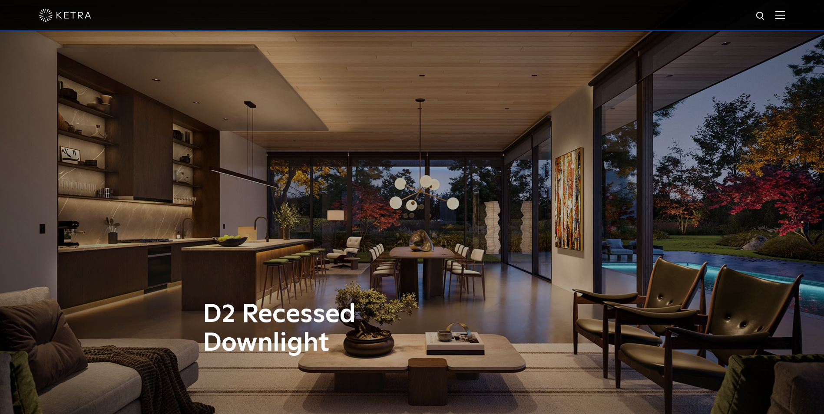
click at [70, 13] on img at bounding box center [65, 15] width 52 height 13
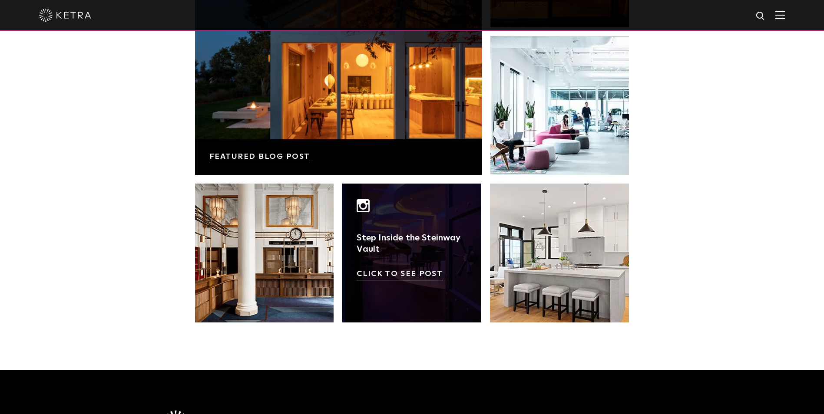
scroll to position [1479, 0]
